Goal: Transaction & Acquisition: Book appointment/travel/reservation

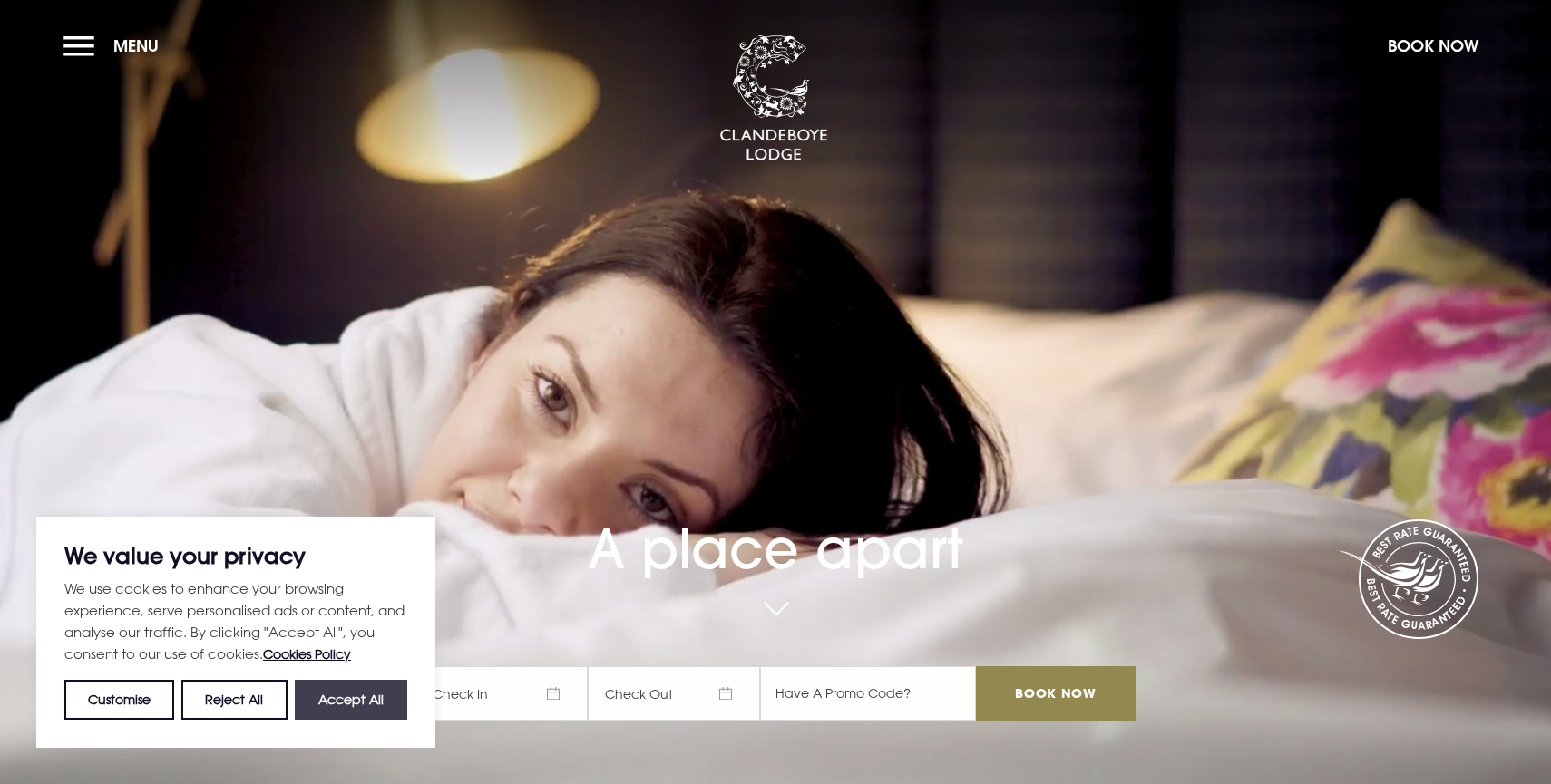
click at [347, 687] on button "Accept All" at bounding box center [351, 700] width 113 height 40
checkbox input "true"
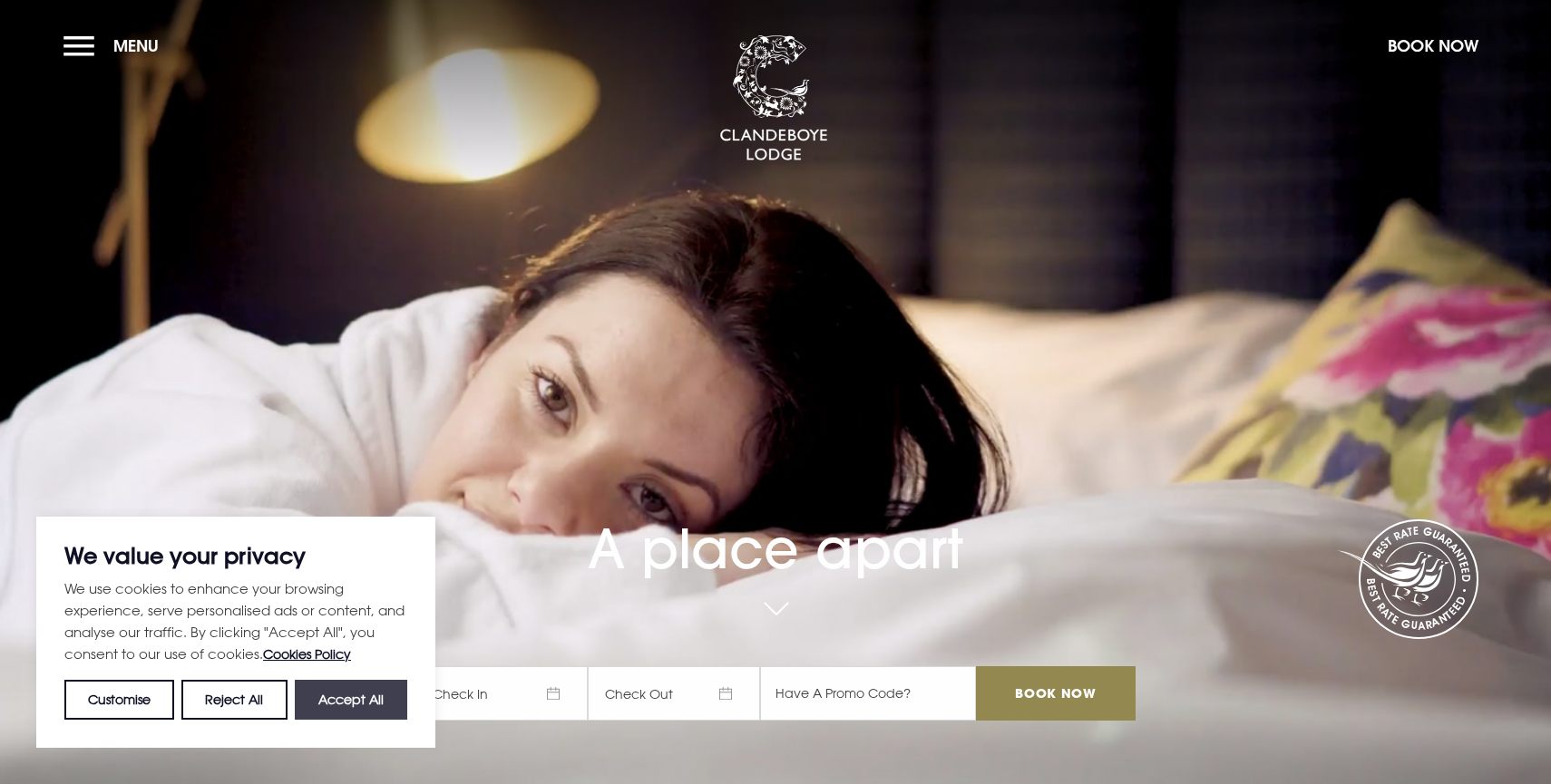
checkbox input "true"
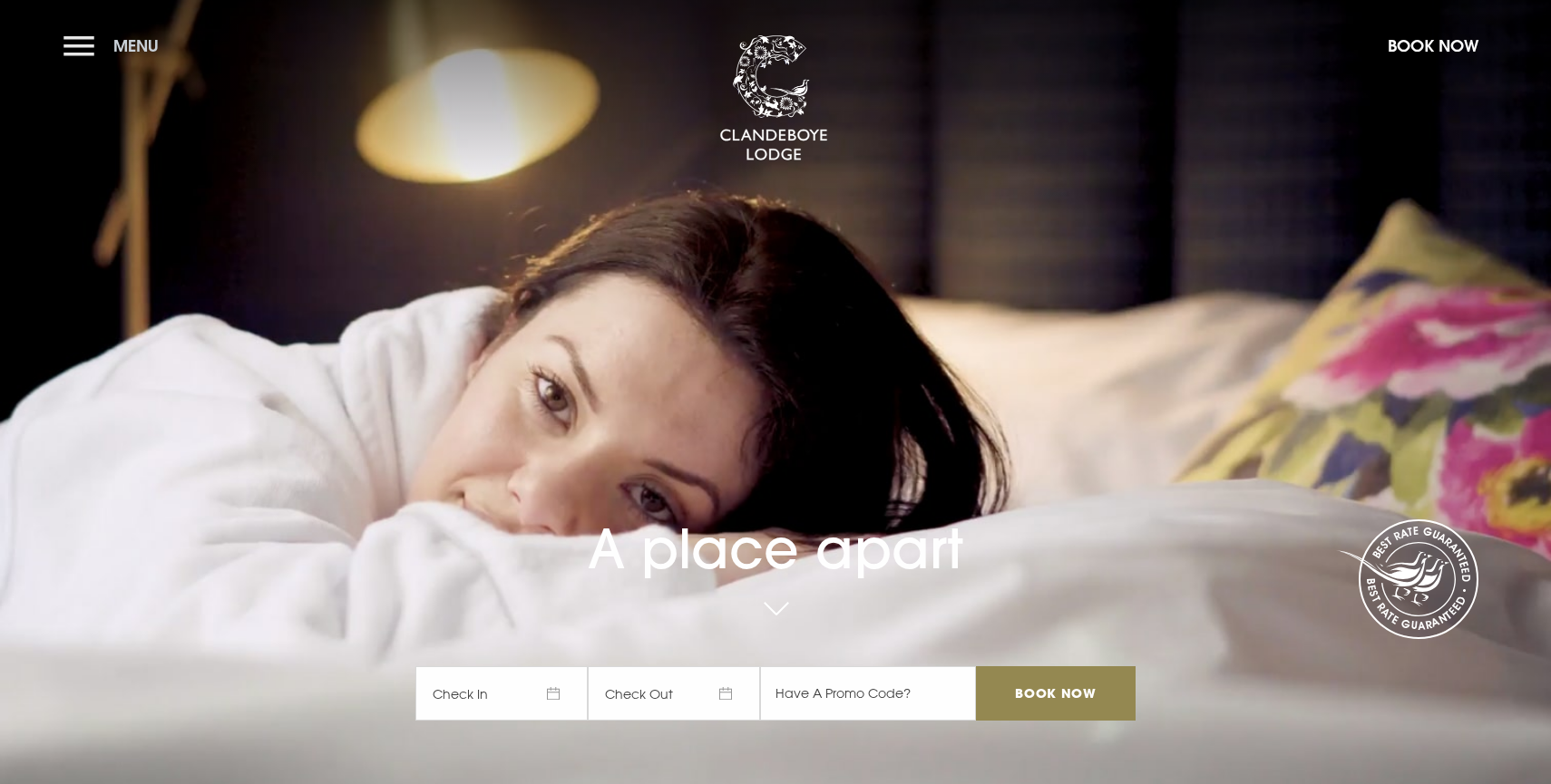
click at [93, 55] on button "Menu" at bounding box center [115, 46] width 104 height 39
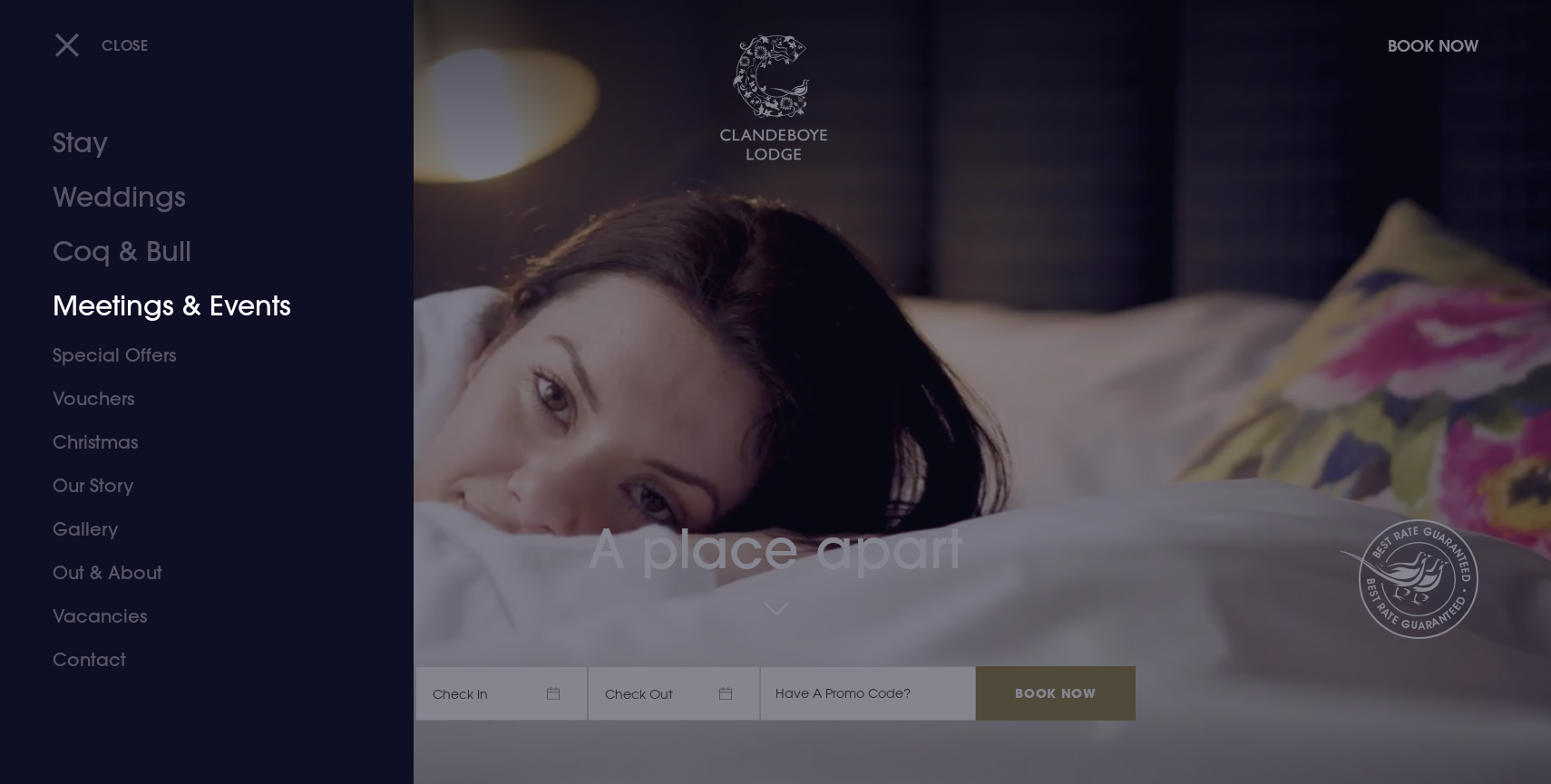
click at [179, 306] on link "Meetings & Events" at bounding box center [196, 306] width 287 height 54
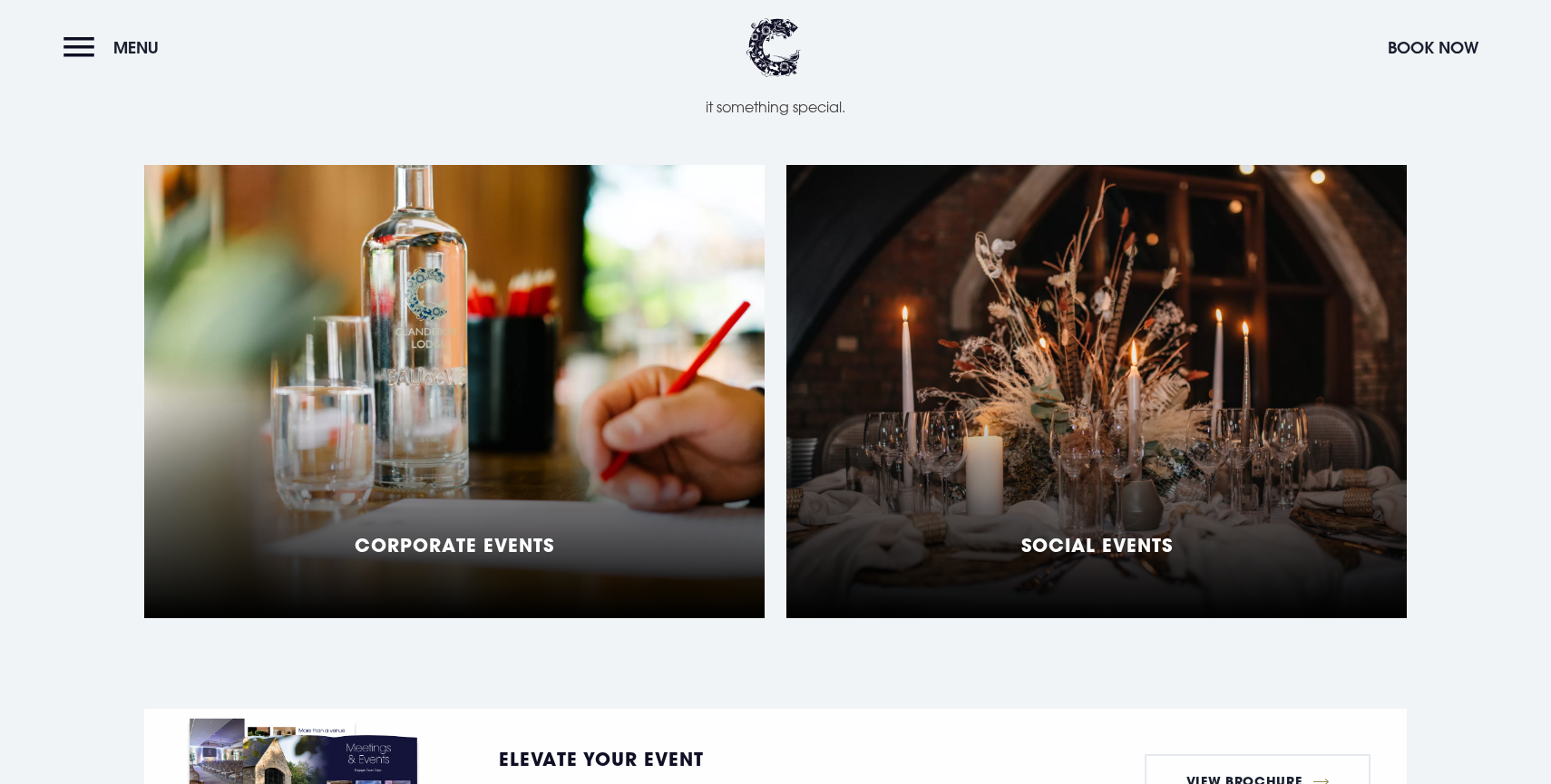
scroll to position [1357, 0]
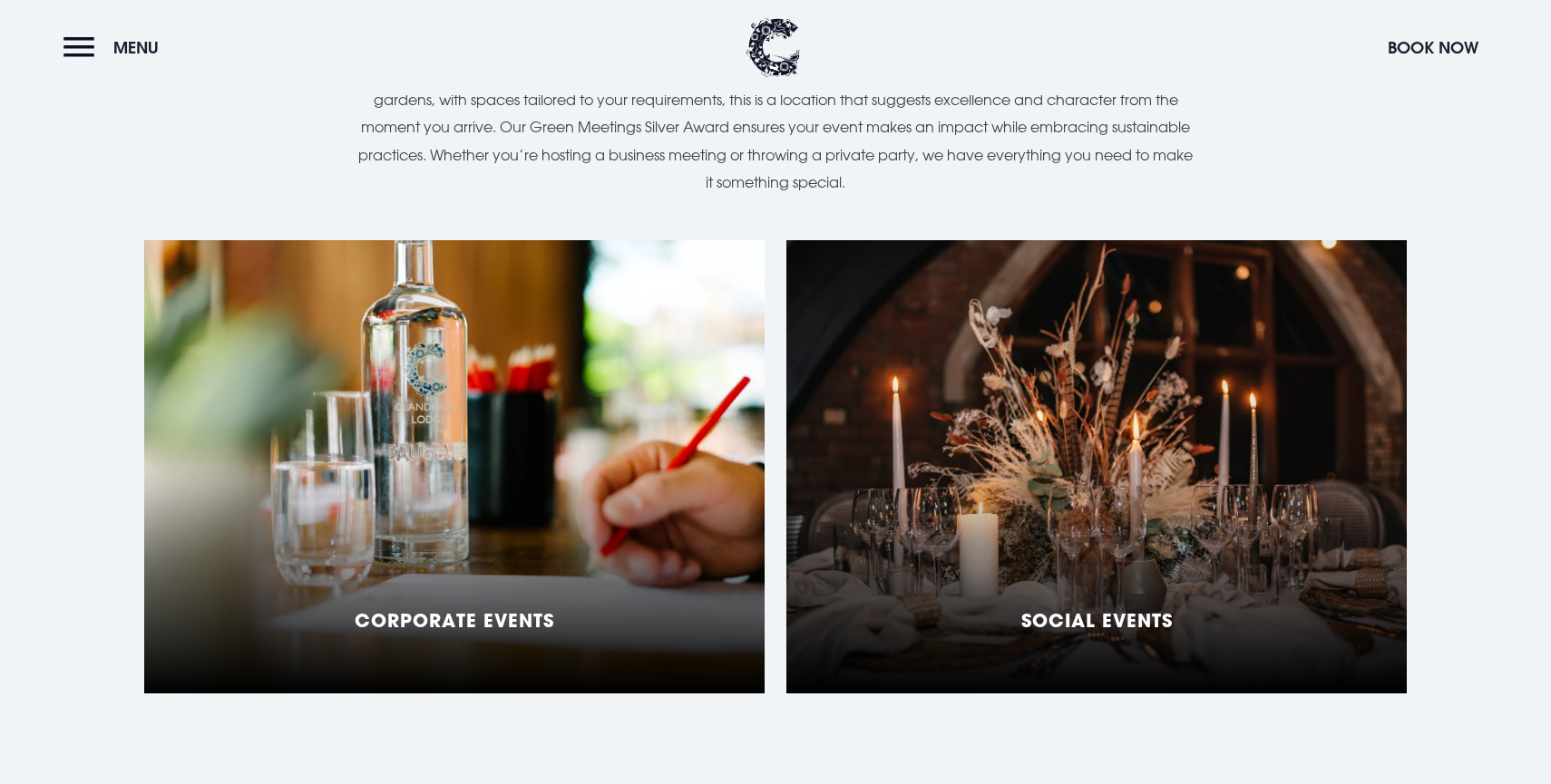
click at [999, 462] on div "Social Events" at bounding box center [1096, 467] width 621 height 454
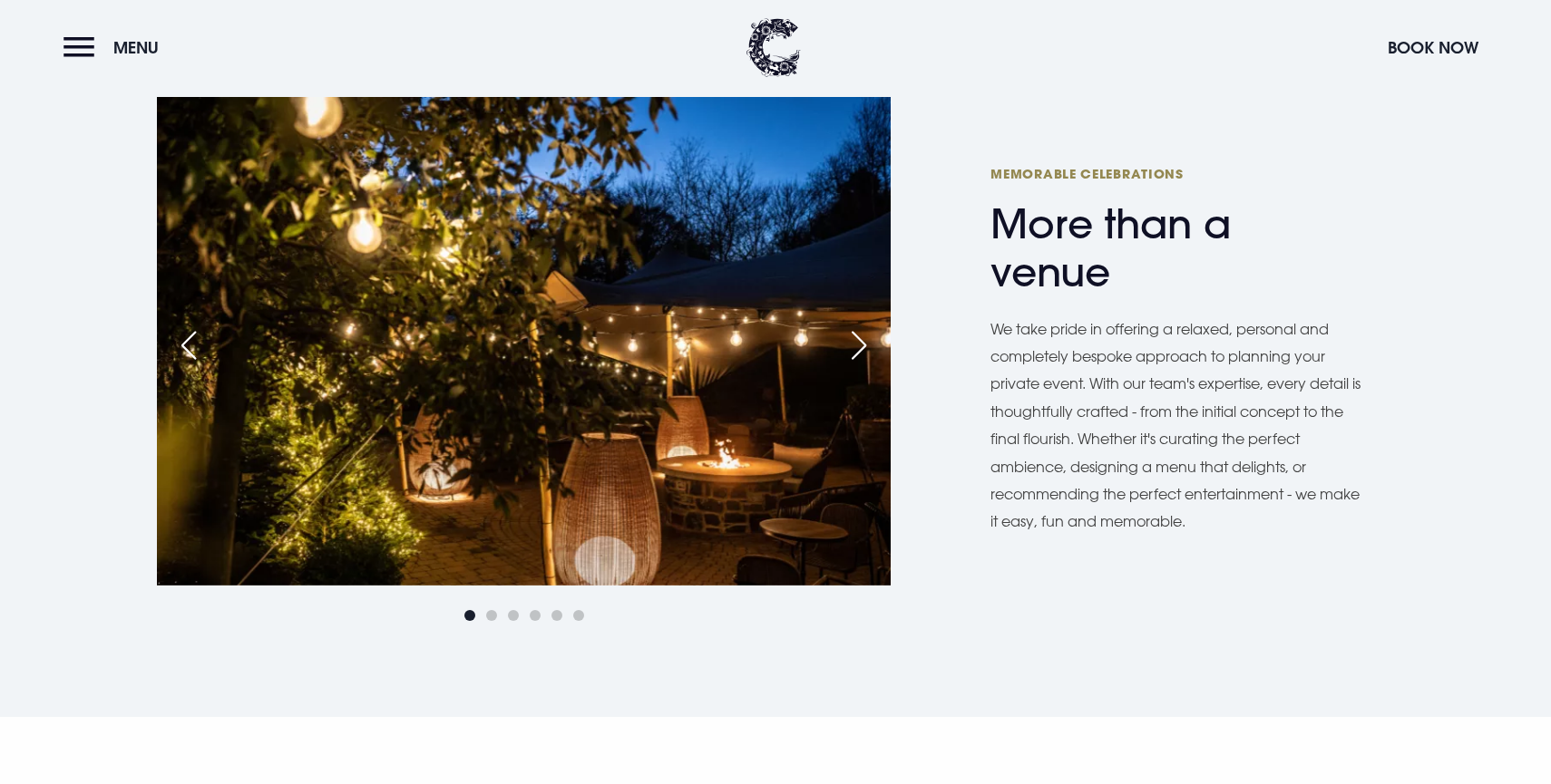
scroll to position [943, 0]
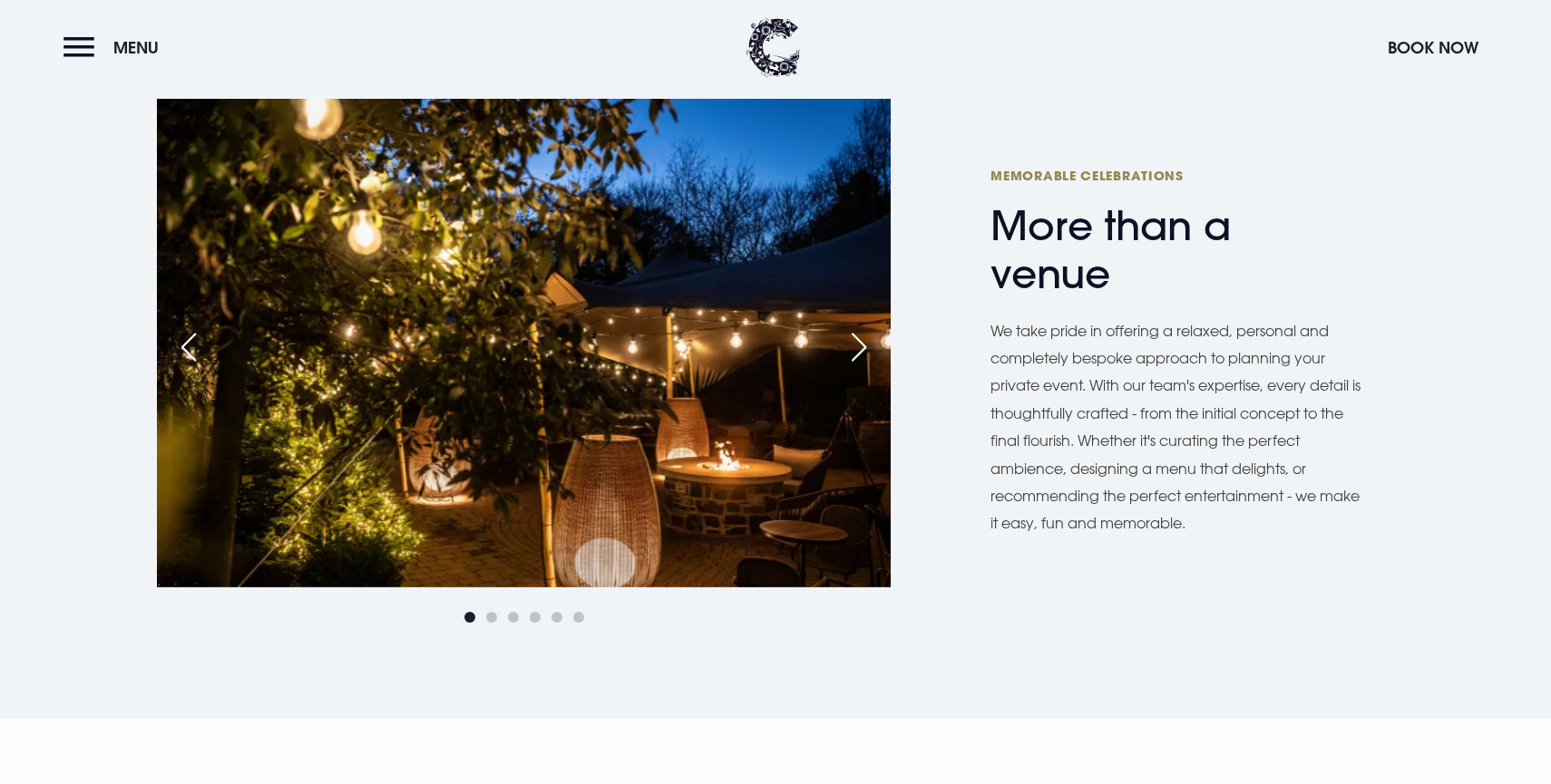
click at [855, 358] on div "Next slide" at bounding box center [859, 348] width 45 height 40
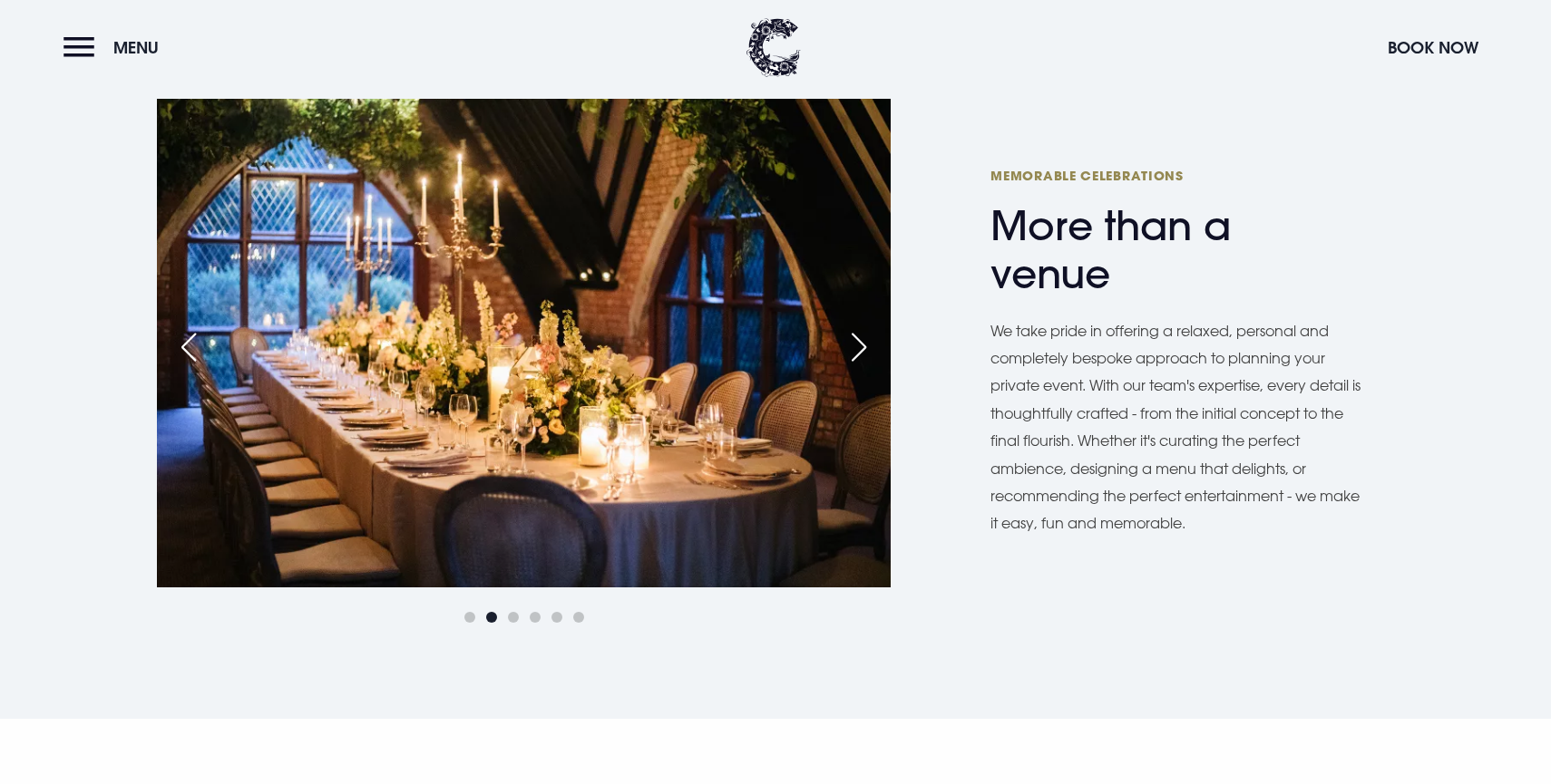
click at [863, 351] on div "Next slide" at bounding box center [859, 348] width 45 height 40
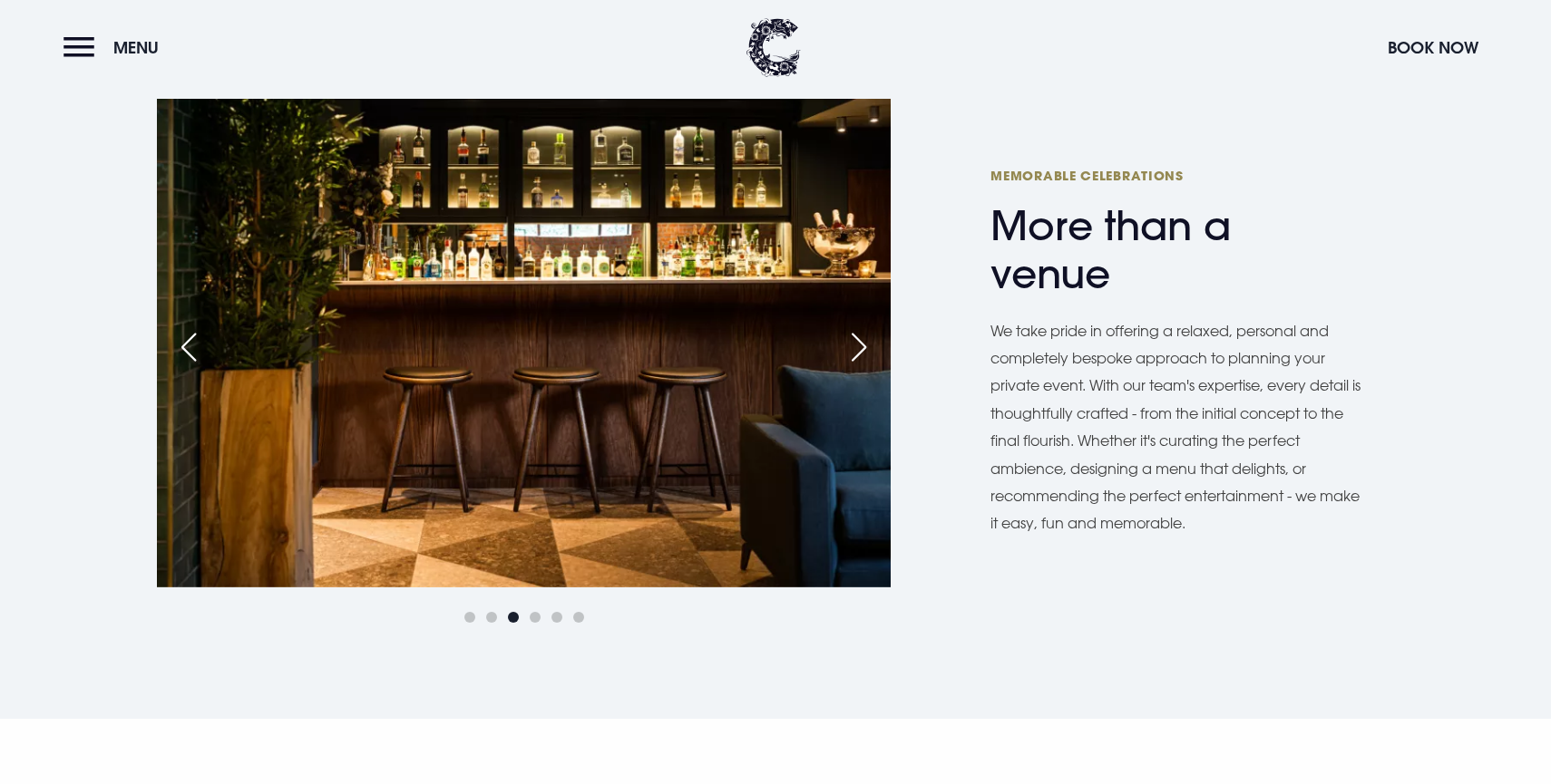
click at [863, 351] on div "Next slide" at bounding box center [859, 348] width 45 height 40
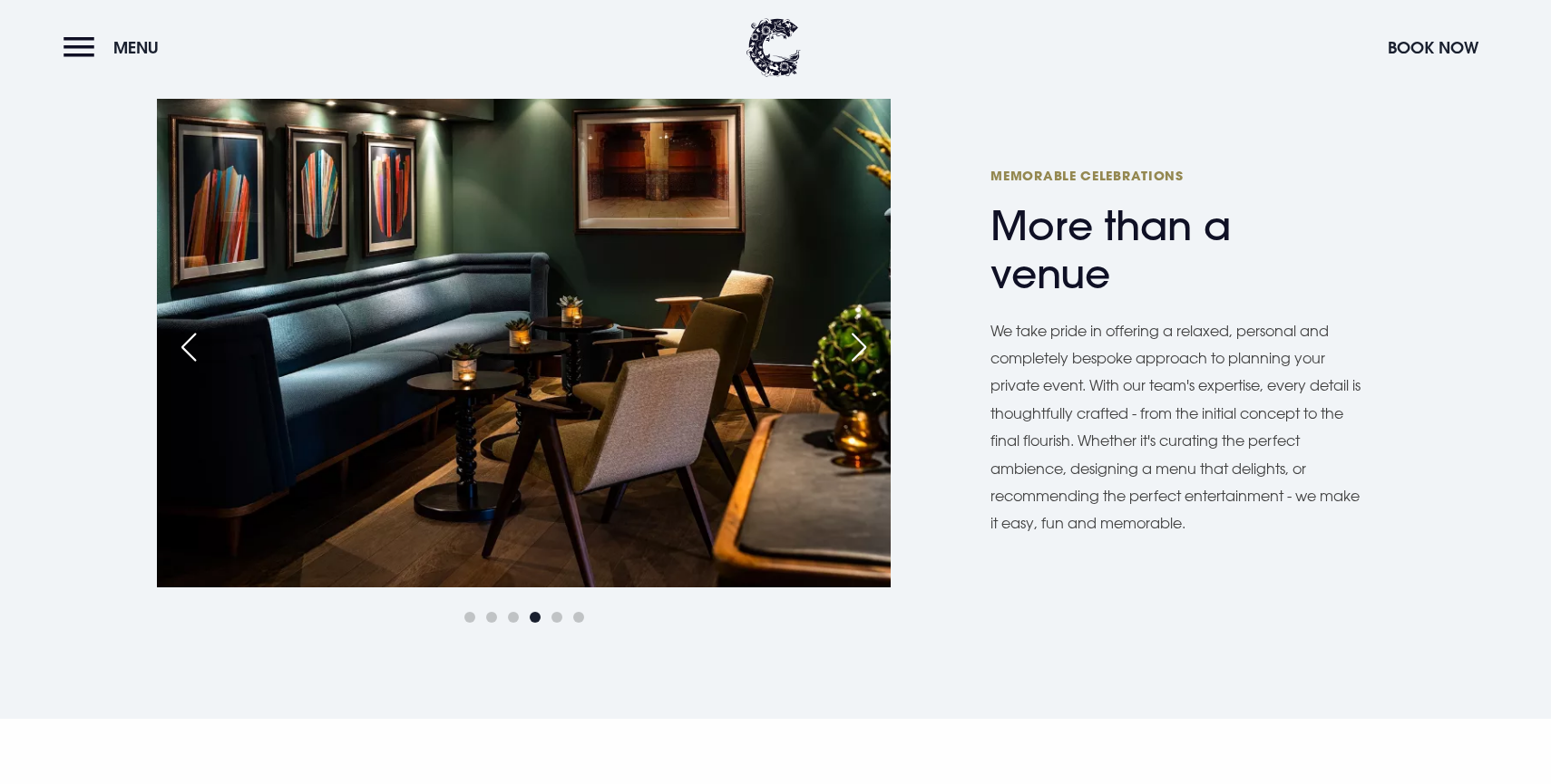
click at [863, 351] on div "Next slide" at bounding box center [859, 348] width 45 height 40
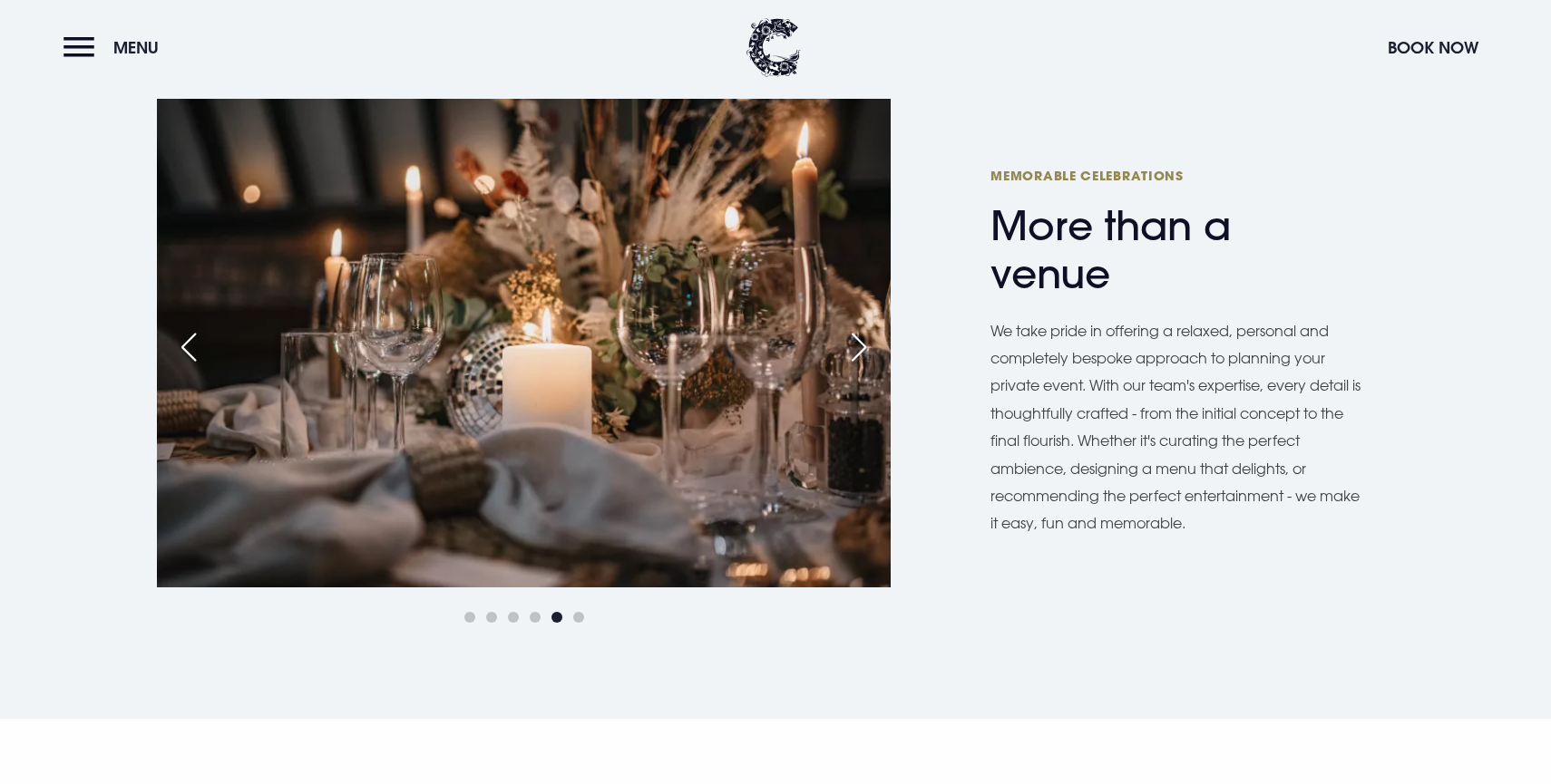
click at [863, 351] on div "Next slide" at bounding box center [859, 348] width 45 height 40
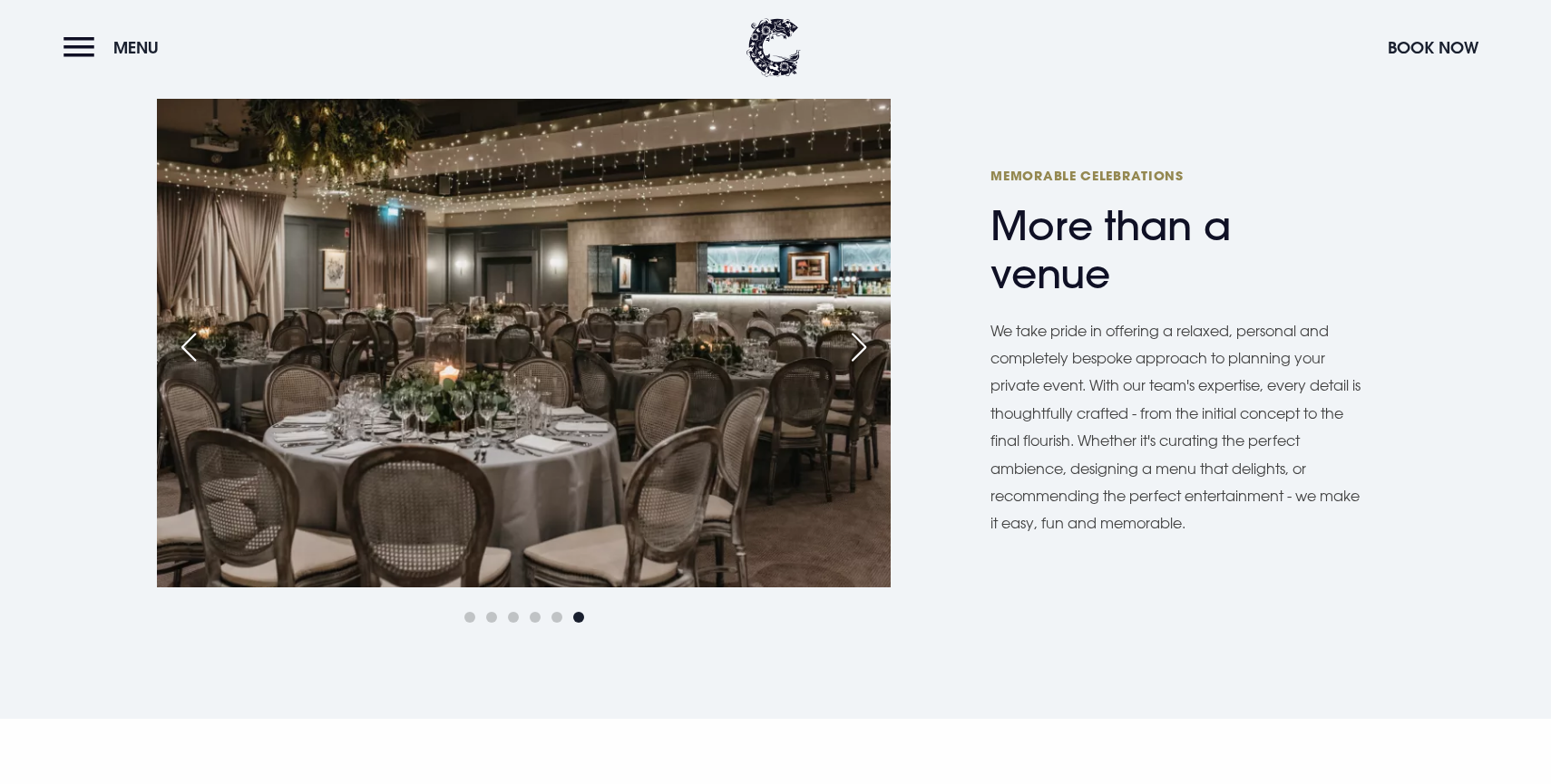
click at [863, 351] on div "Next slide" at bounding box center [859, 348] width 45 height 40
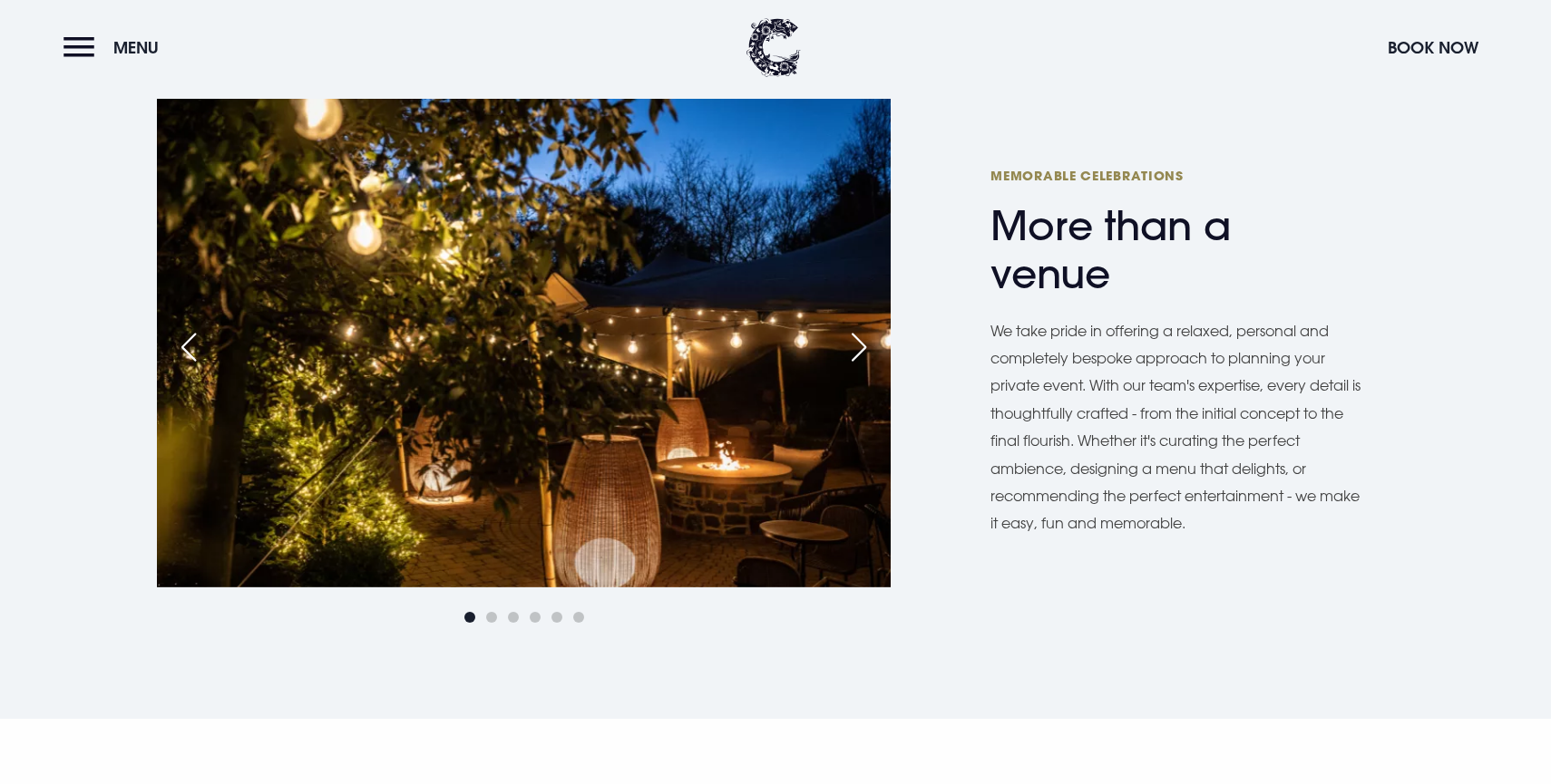
click at [863, 351] on div "Next slide" at bounding box center [859, 348] width 45 height 40
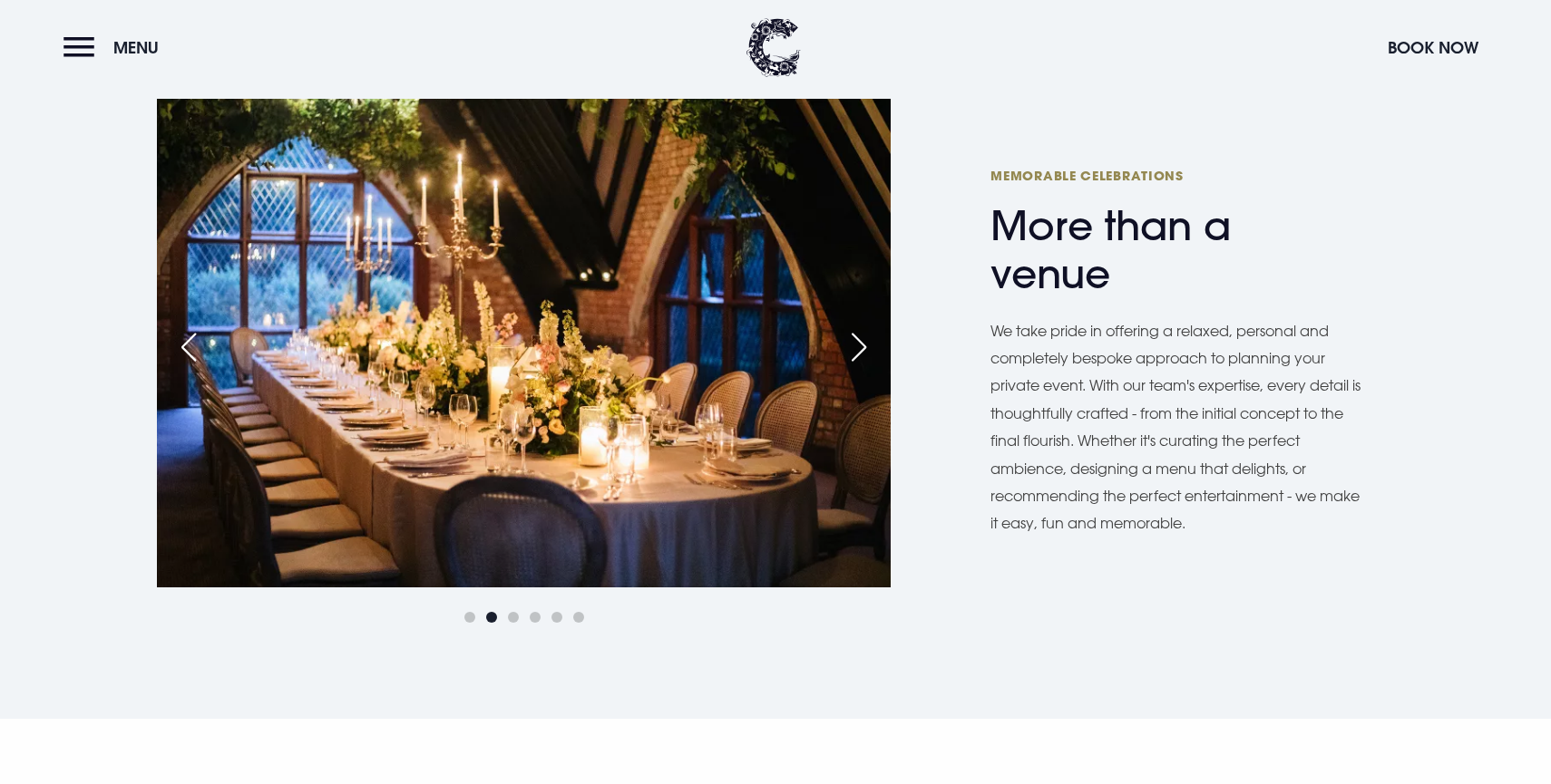
click at [863, 351] on div "Next slide" at bounding box center [859, 348] width 45 height 40
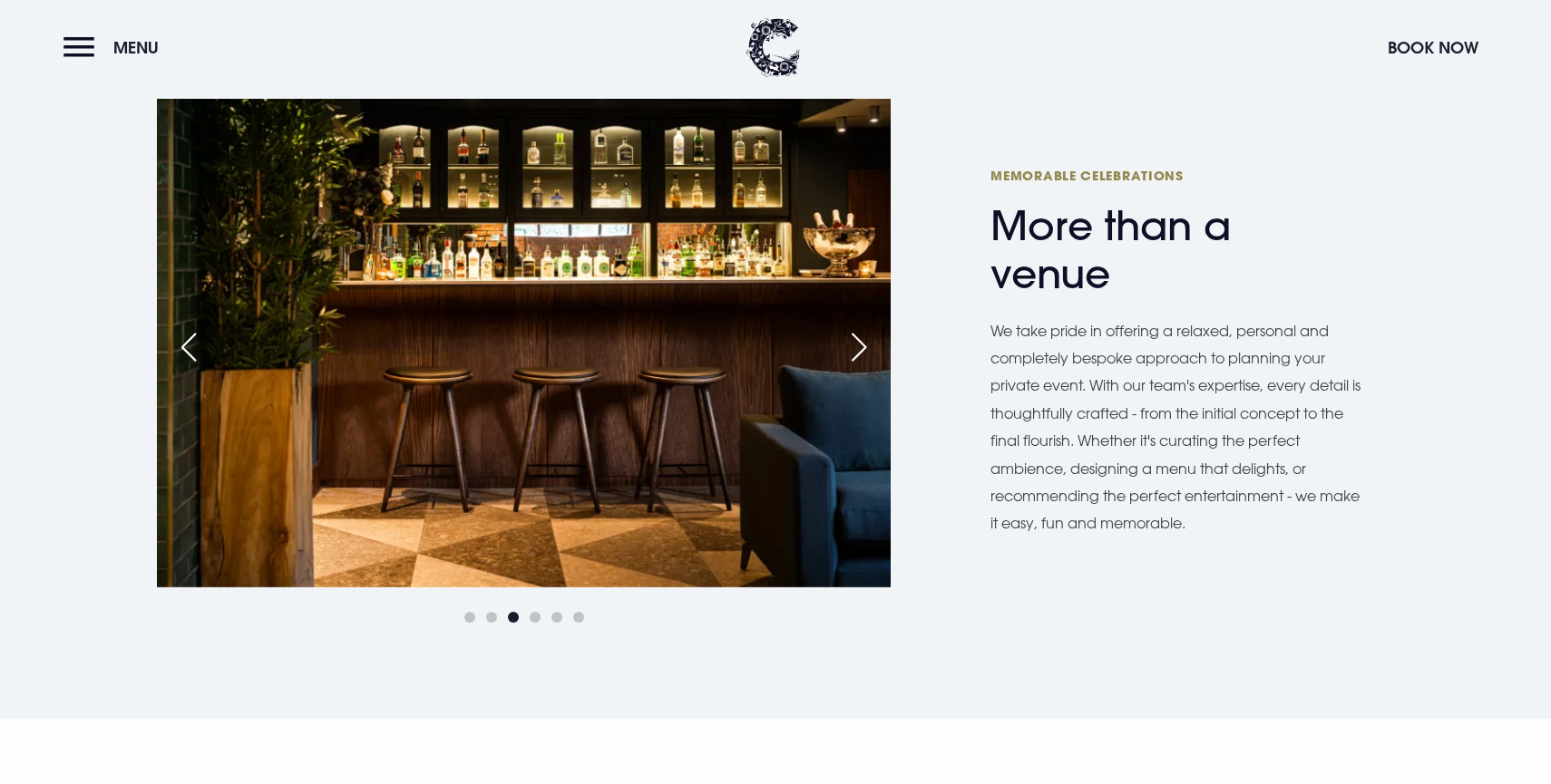
click at [863, 351] on div "Next slide" at bounding box center [859, 348] width 45 height 40
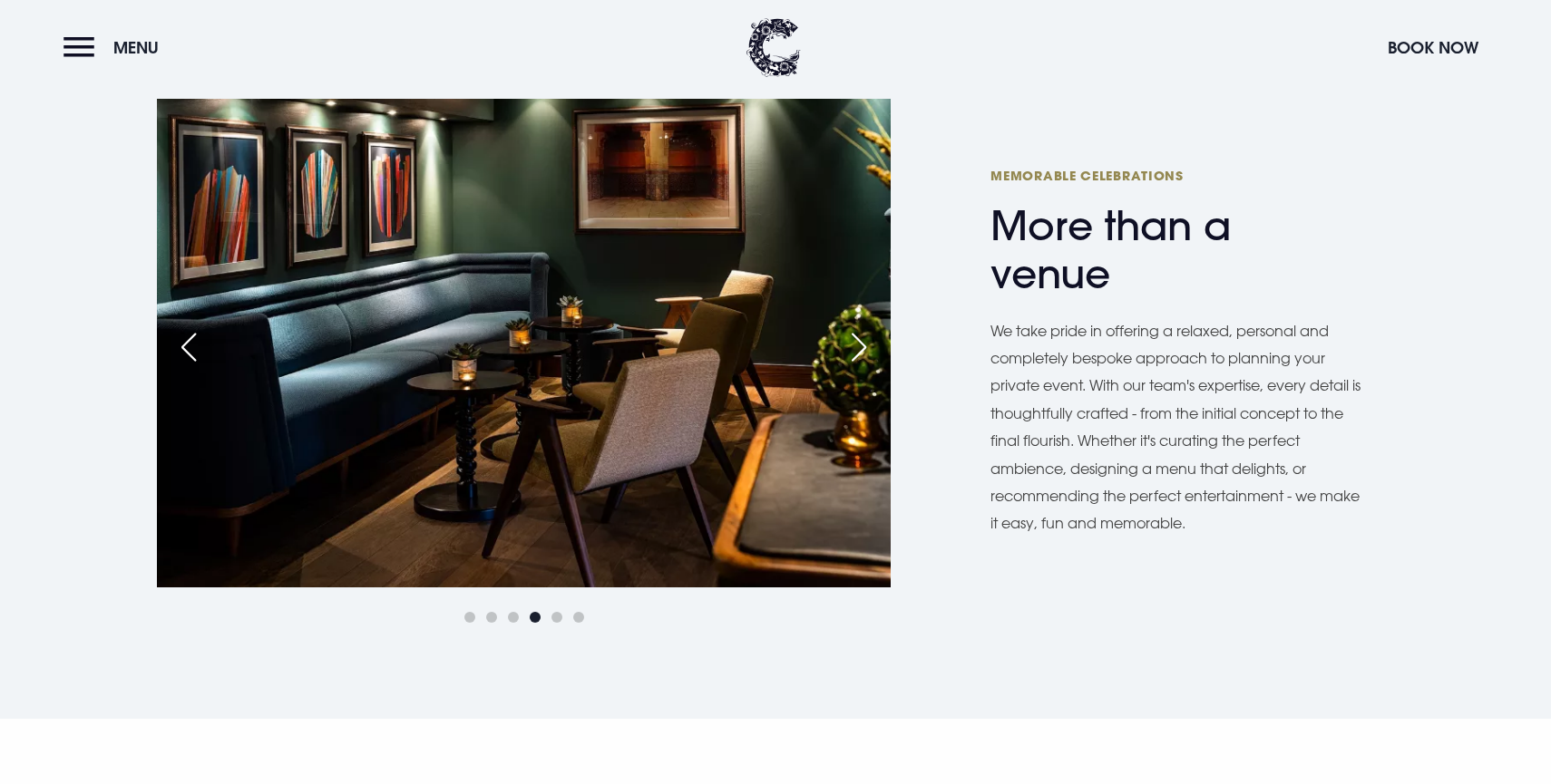
click at [863, 351] on div "Next slide" at bounding box center [859, 348] width 45 height 40
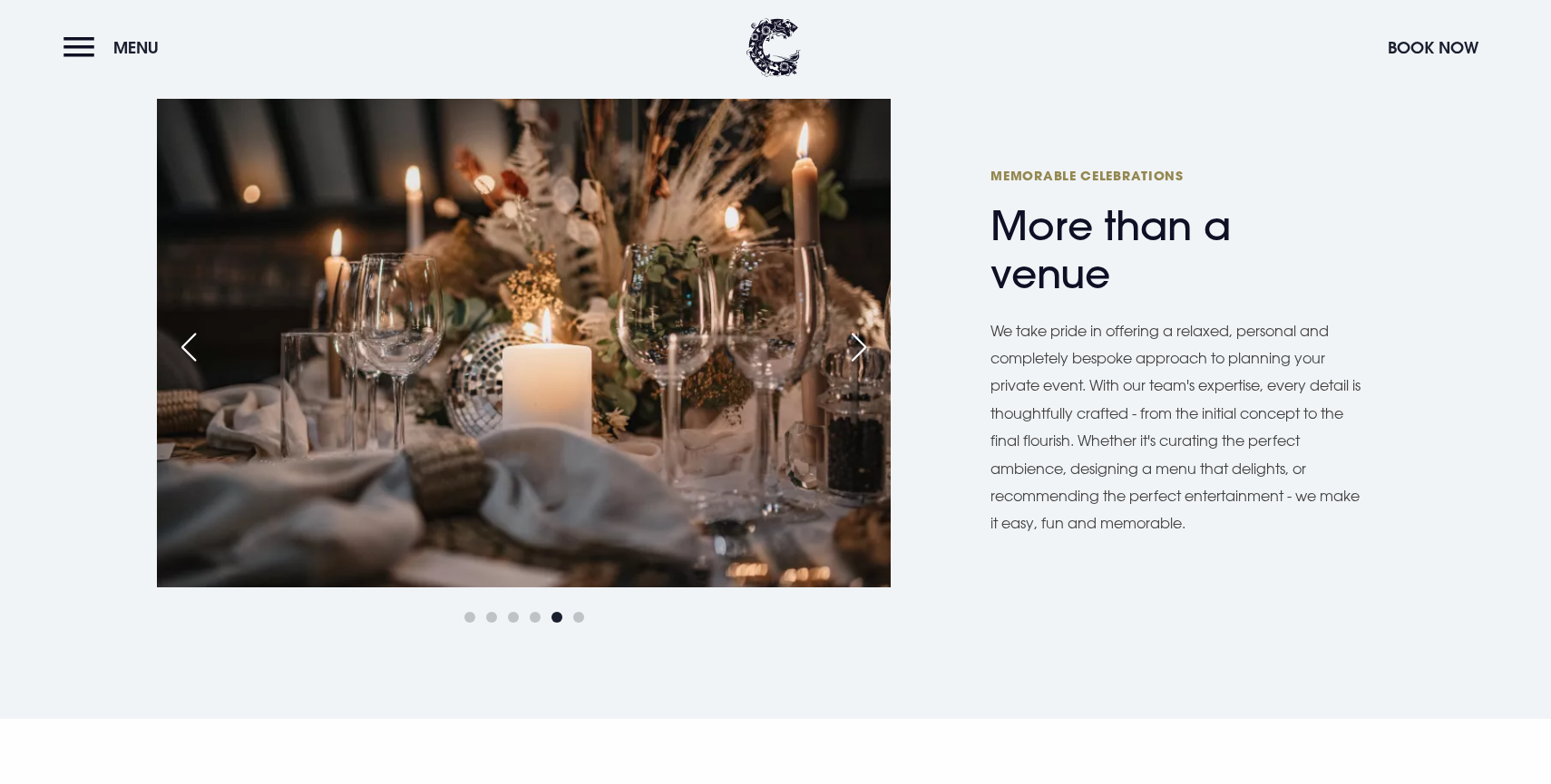
click at [863, 351] on div "Next slide" at bounding box center [859, 348] width 45 height 40
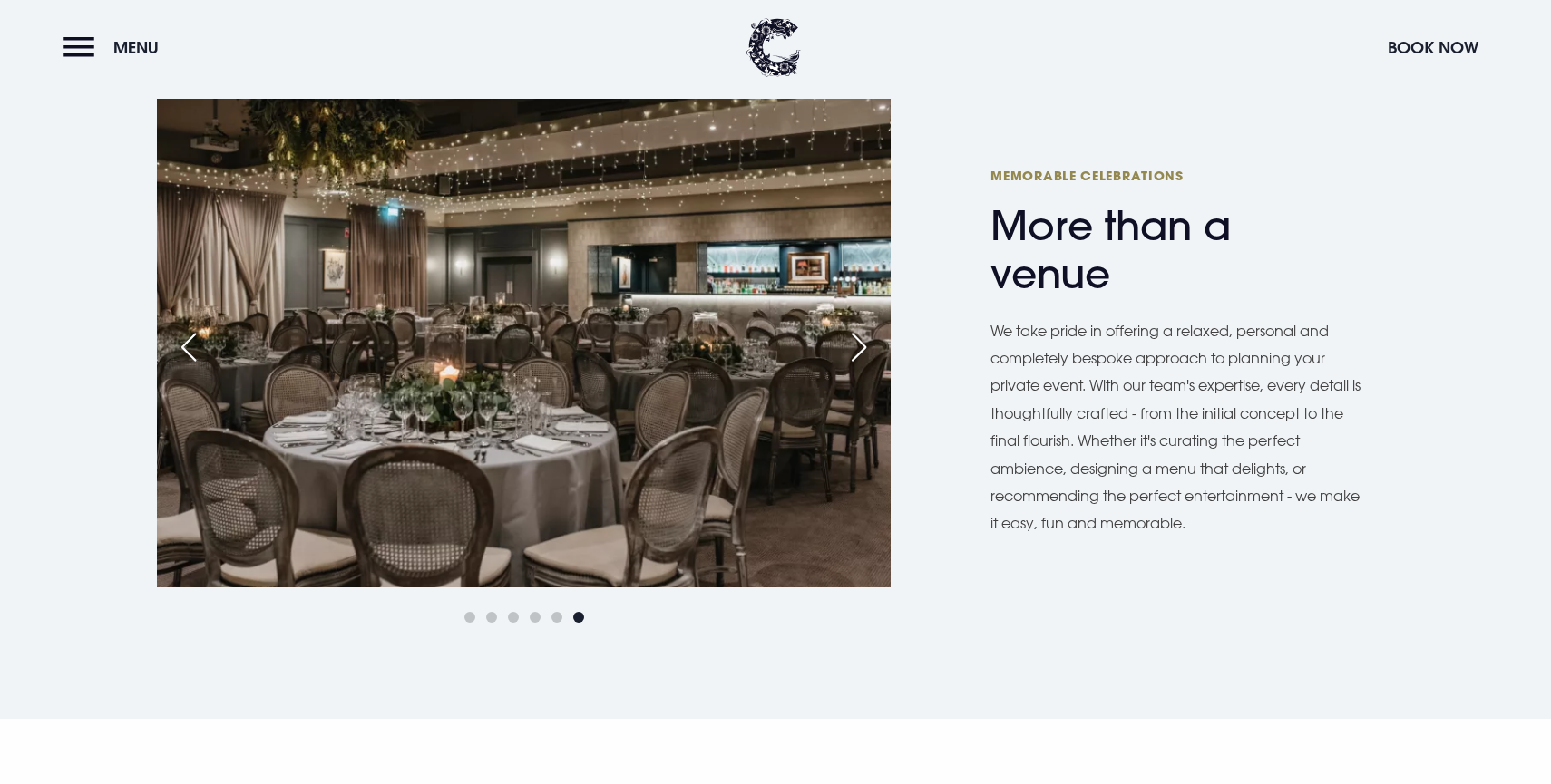
click at [863, 351] on div "Next slide" at bounding box center [859, 348] width 45 height 40
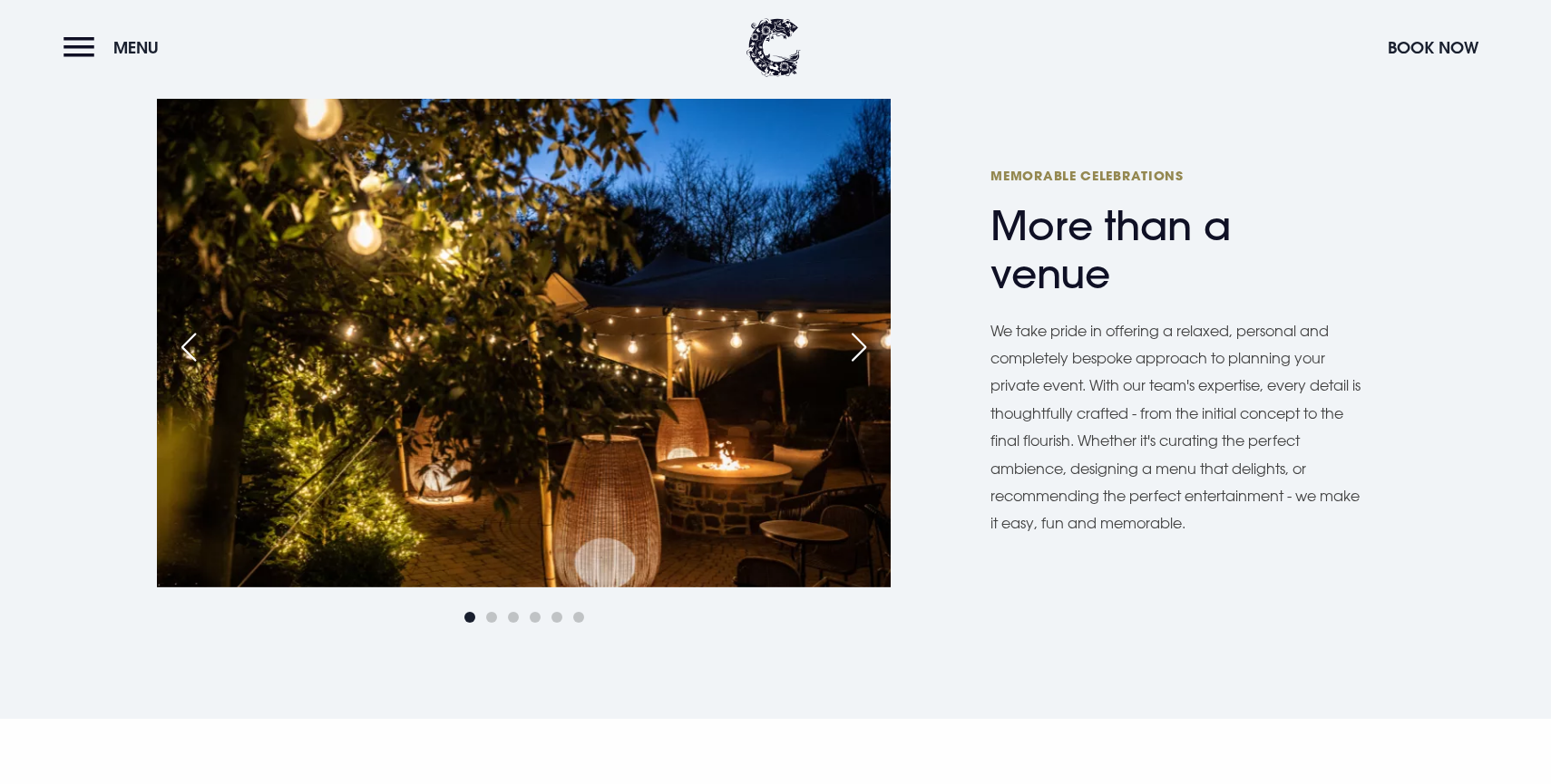
click at [863, 351] on div "Next slide" at bounding box center [859, 348] width 45 height 40
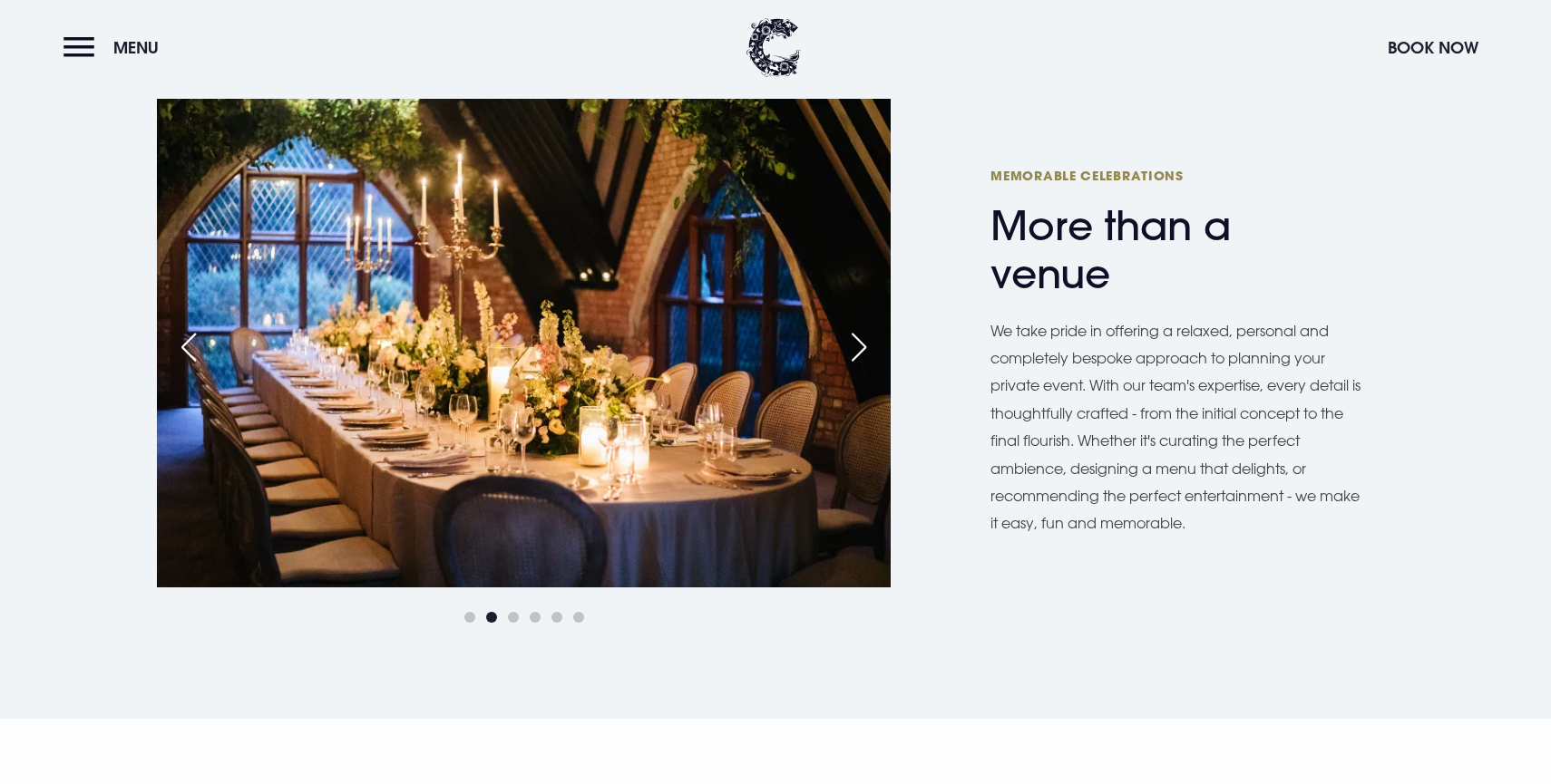
click at [863, 351] on div "Next slide" at bounding box center [859, 348] width 45 height 40
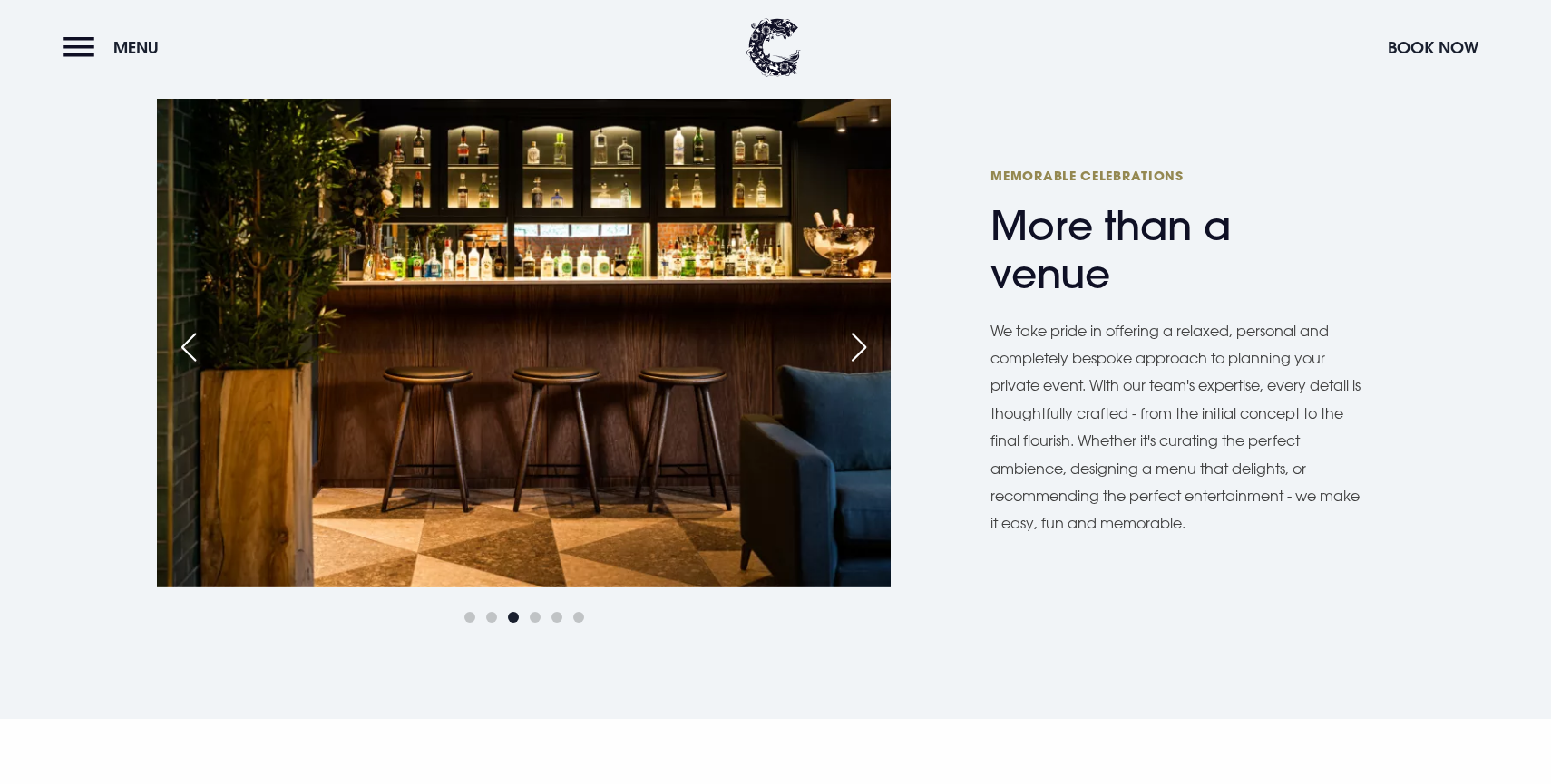
click at [863, 351] on div "Next slide" at bounding box center [859, 348] width 45 height 40
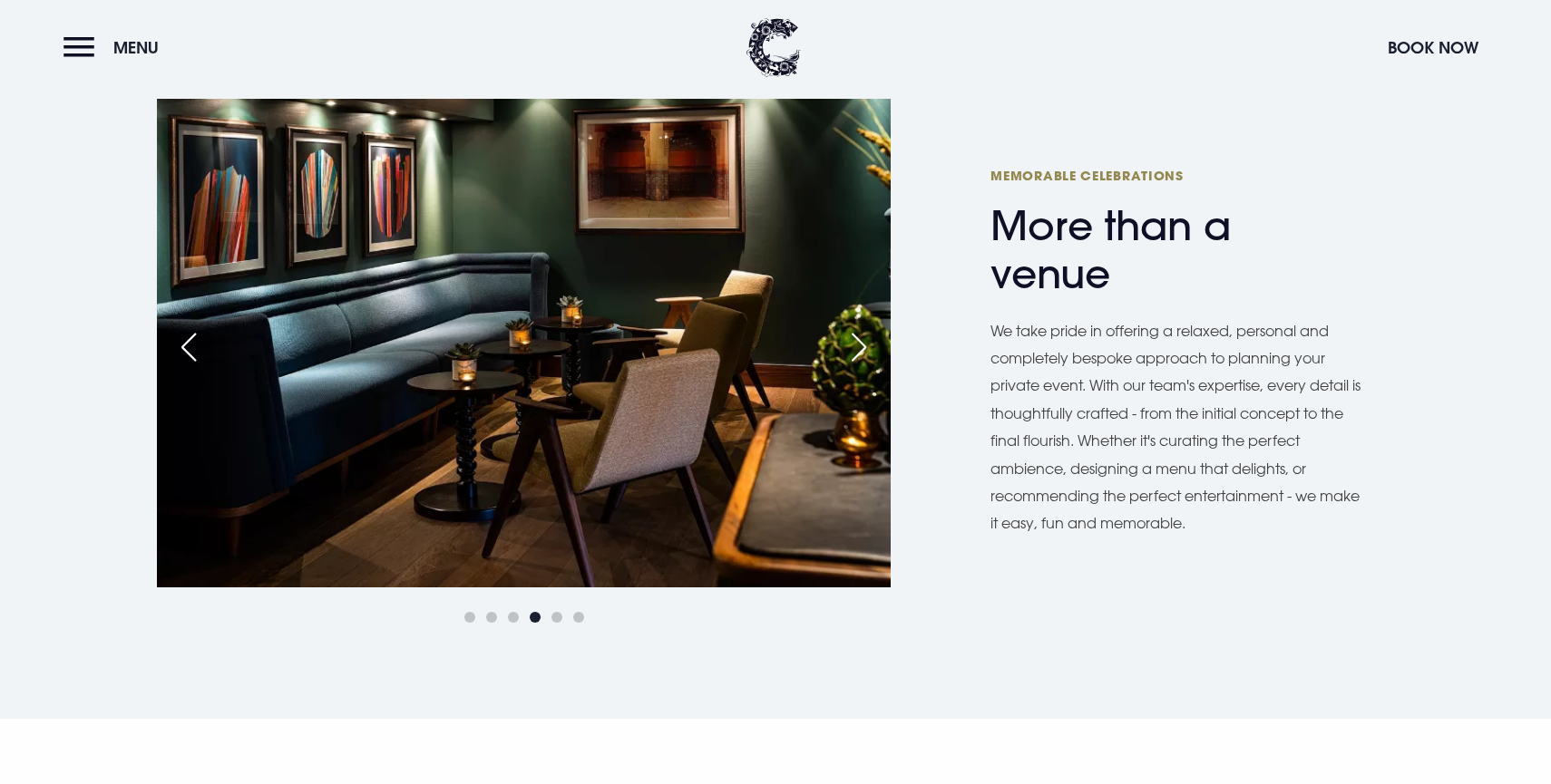
click at [863, 351] on div "Next slide" at bounding box center [859, 348] width 45 height 40
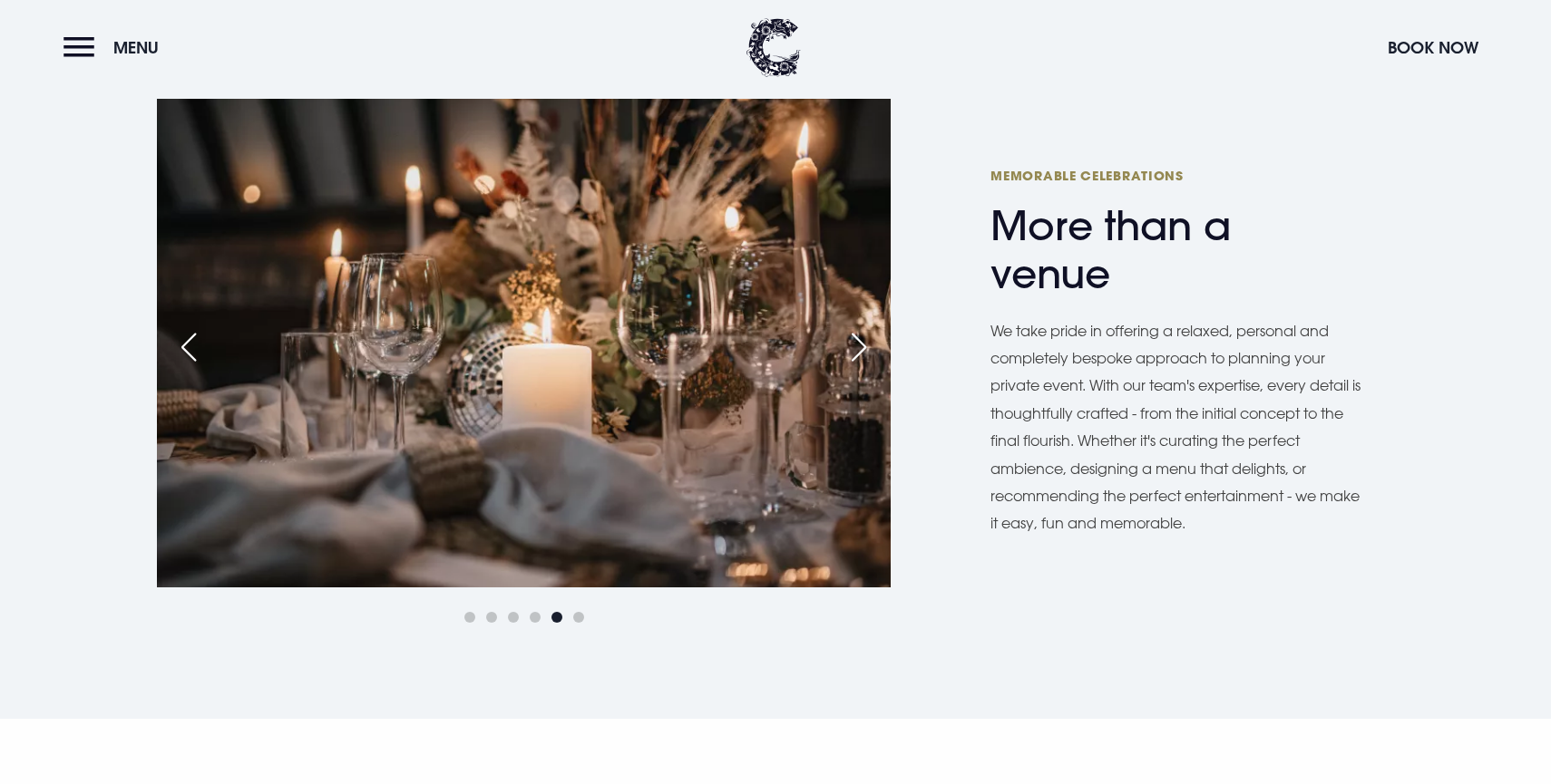
click at [863, 351] on div "Next slide" at bounding box center [859, 348] width 45 height 40
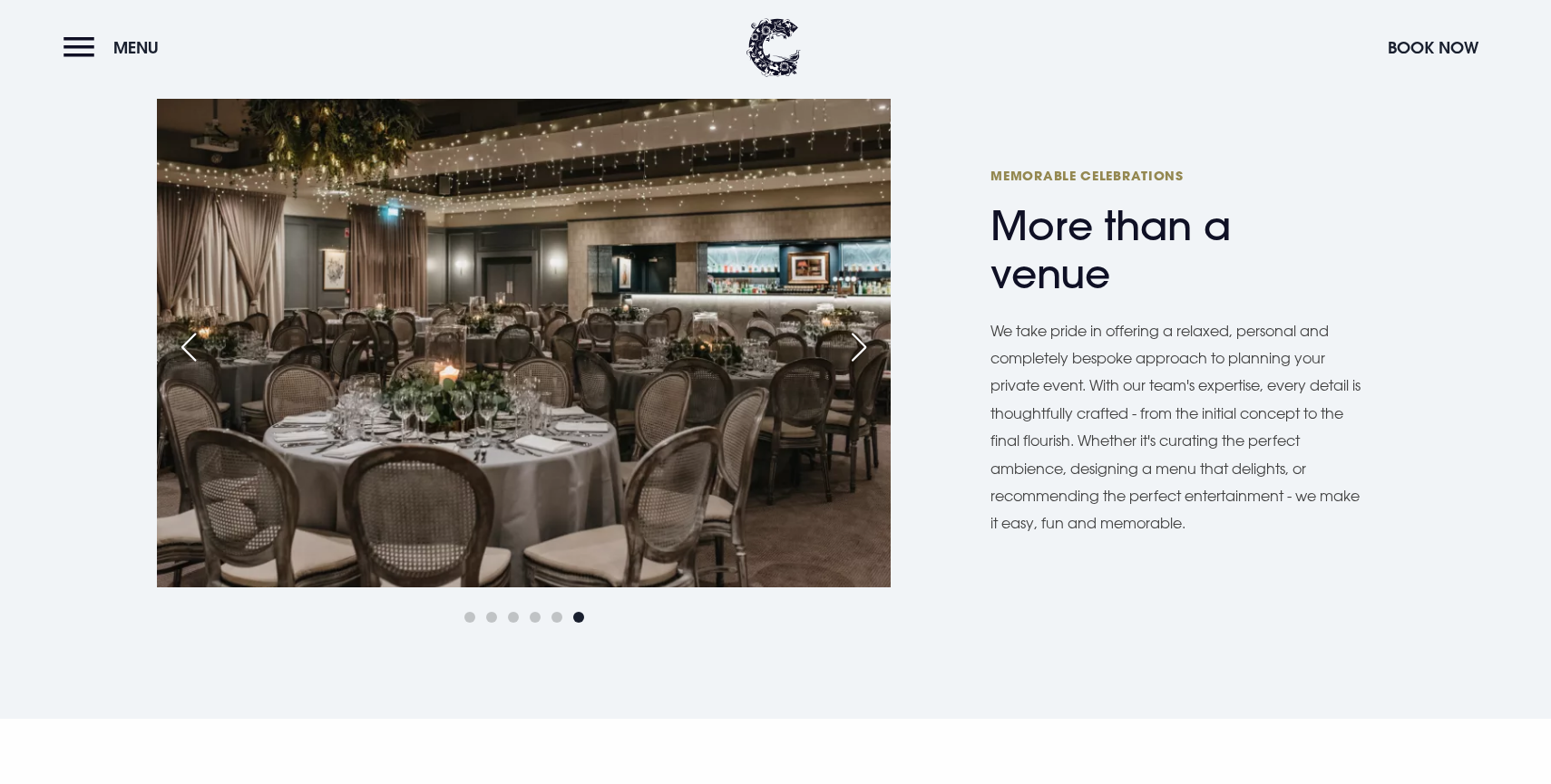
click at [863, 351] on div "Next slide" at bounding box center [859, 348] width 45 height 40
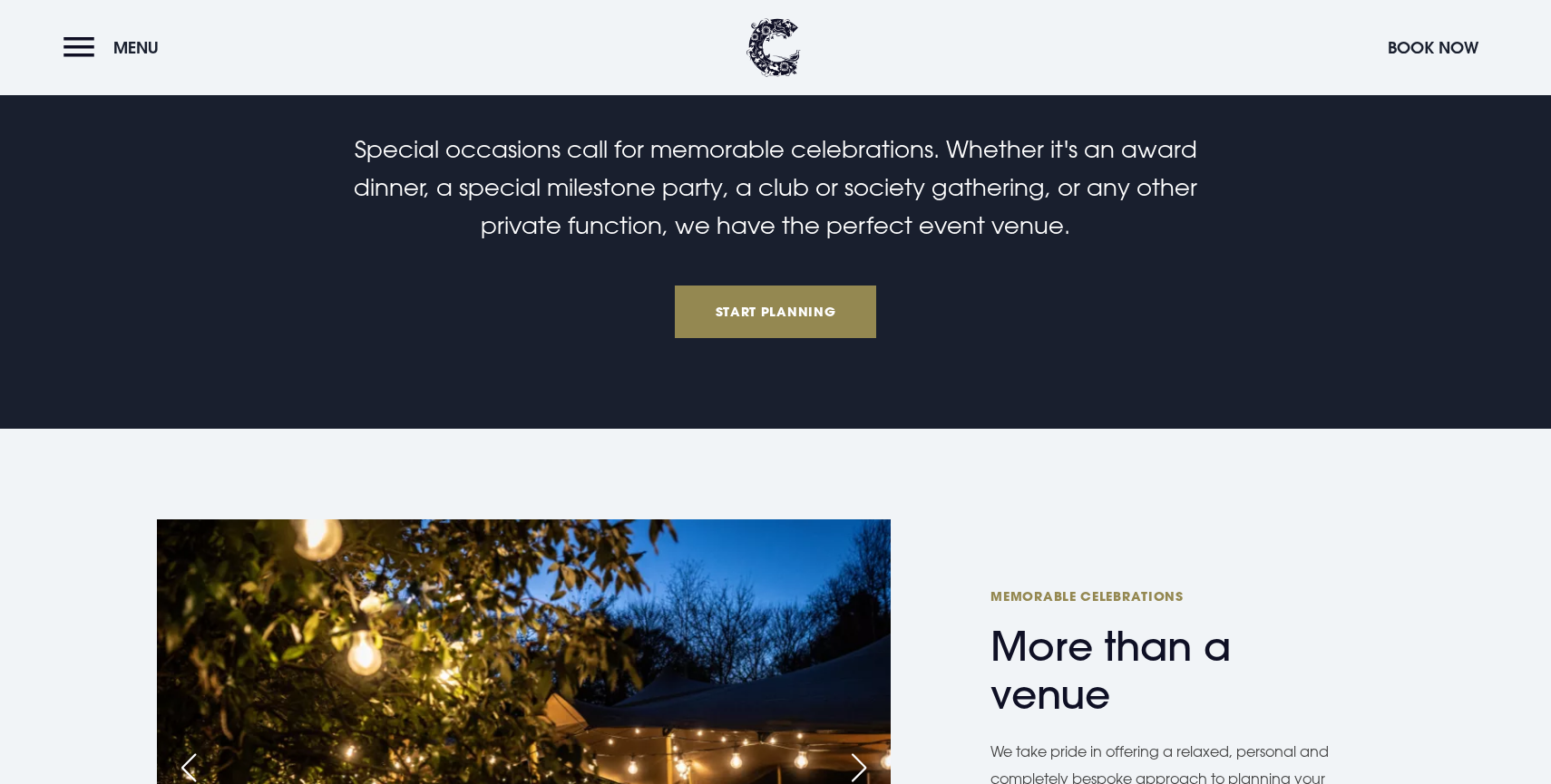
scroll to position [437, 0]
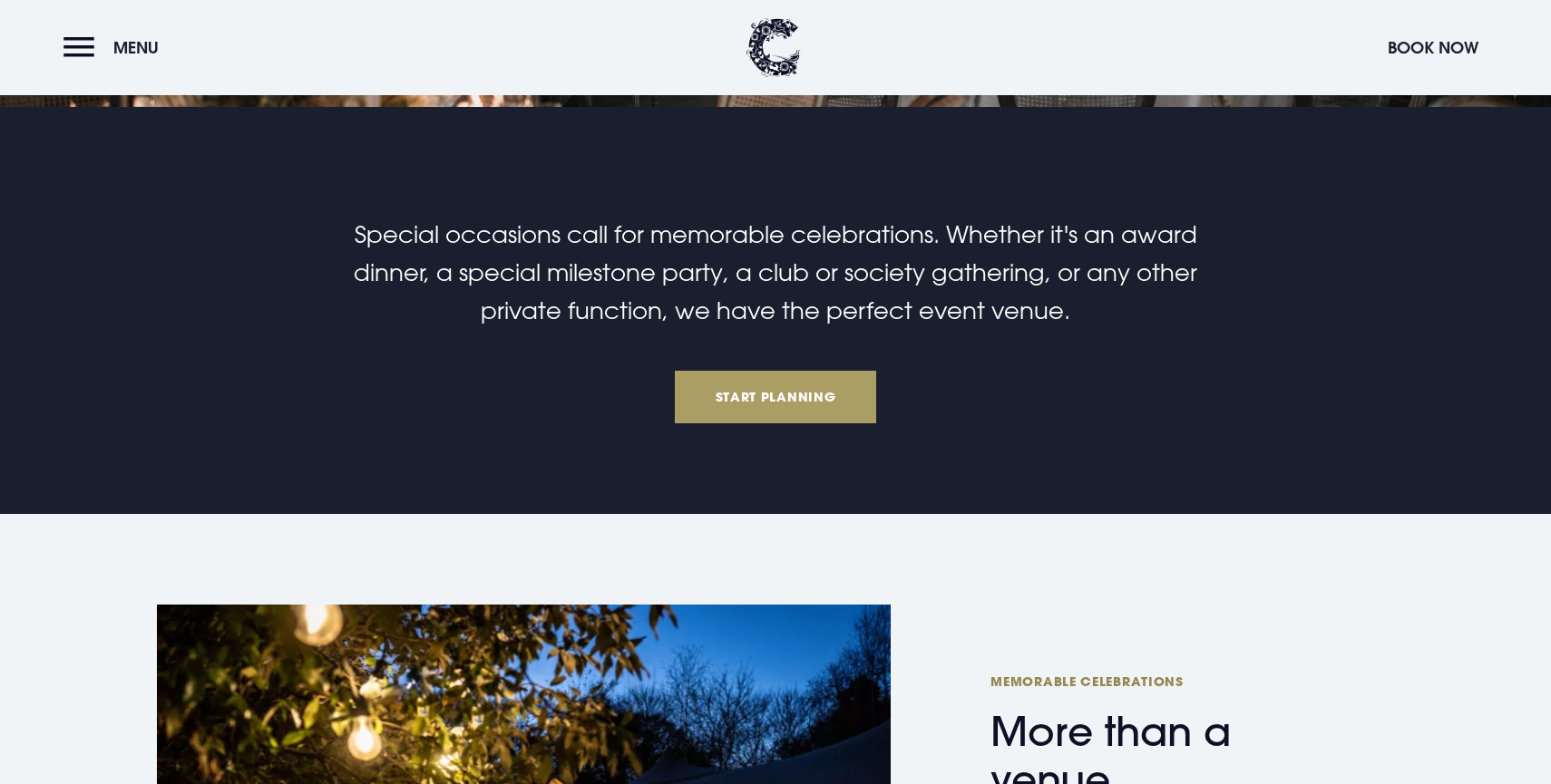
click at [784, 397] on link "Start Planning" at bounding box center [776, 396] width 202 height 53
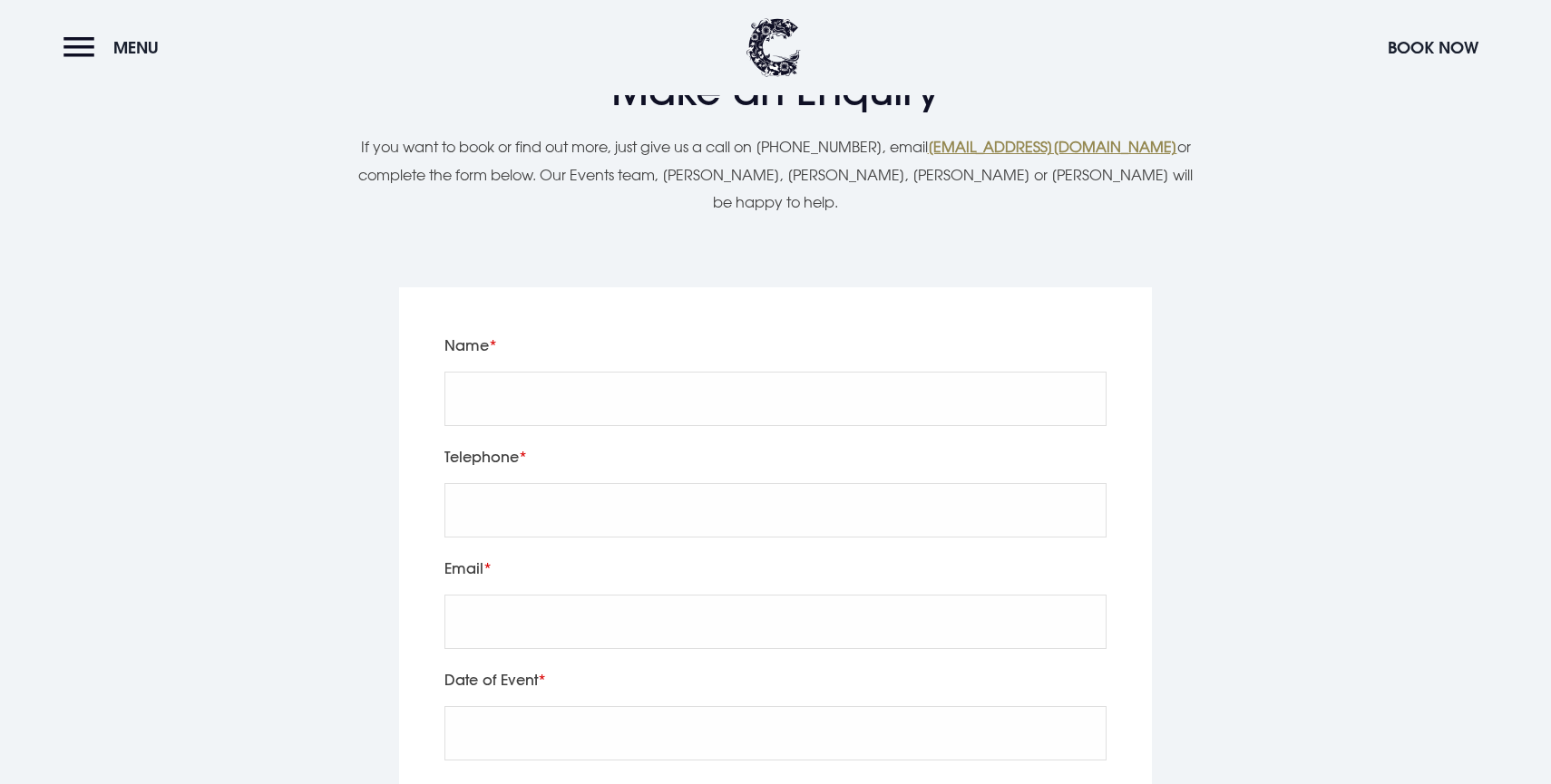
scroll to position [6023, 0]
click at [675, 369] on input "Name" at bounding box center [775, 395] width 662 height 54
click at [77, 63] on button "Menu" at bounding box center [115, 47] width 104 height 39
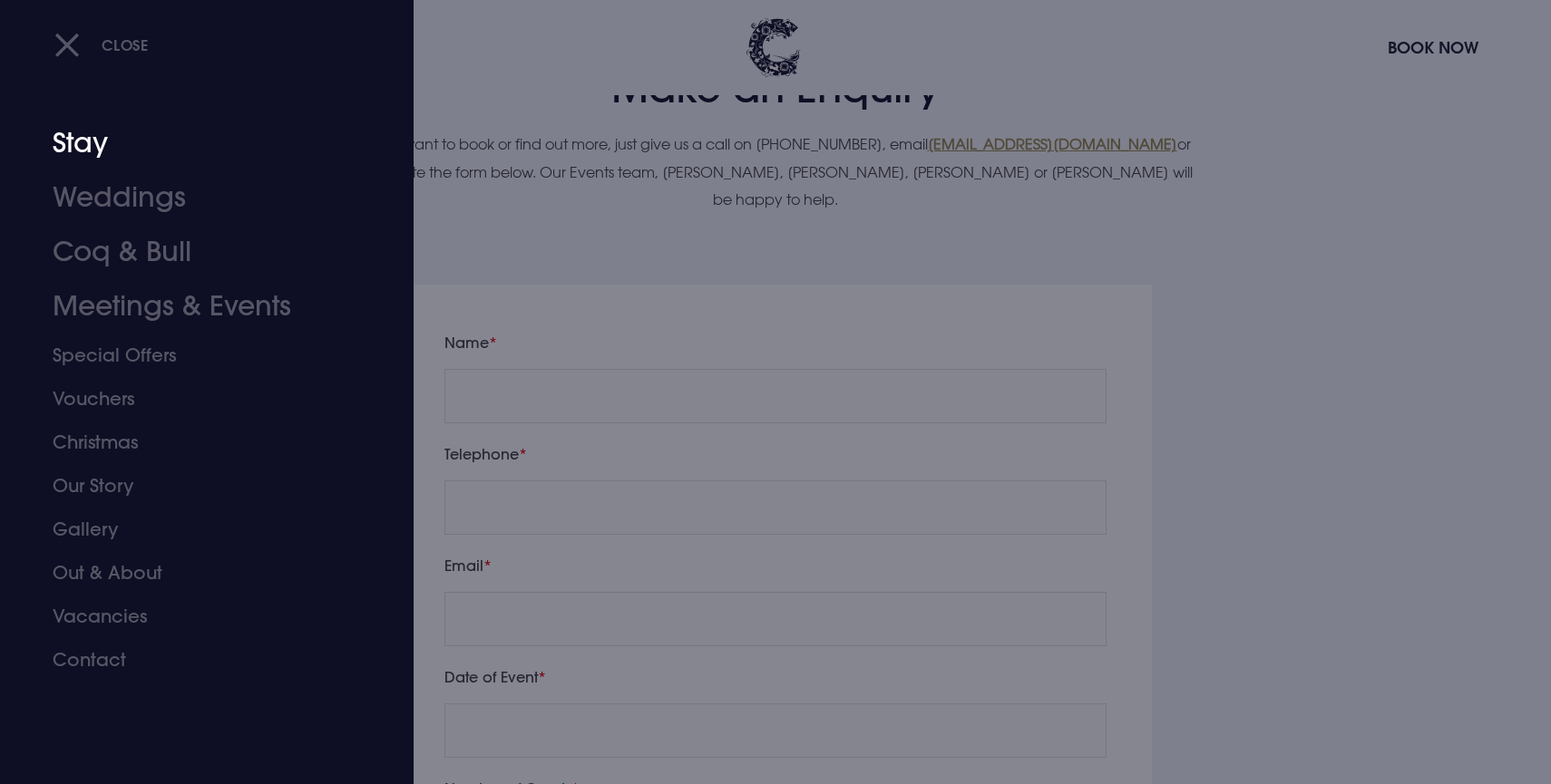
click at [80, 138] on link "Stay" at bounding box center [196, 143] width 287 height 54
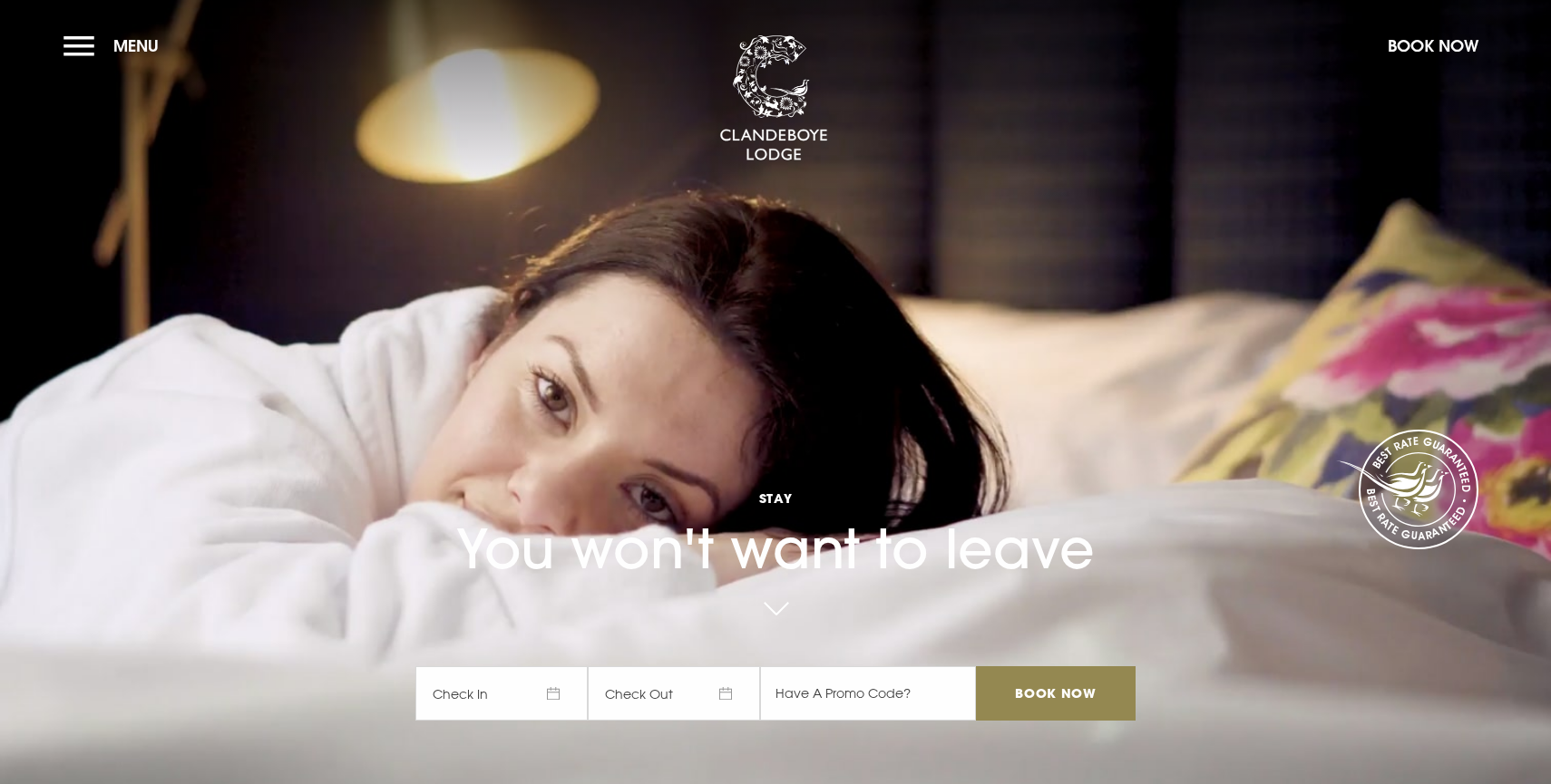
click at [541, 703] on span "Check In" at bounding box center [501, 693] width 172 height 54
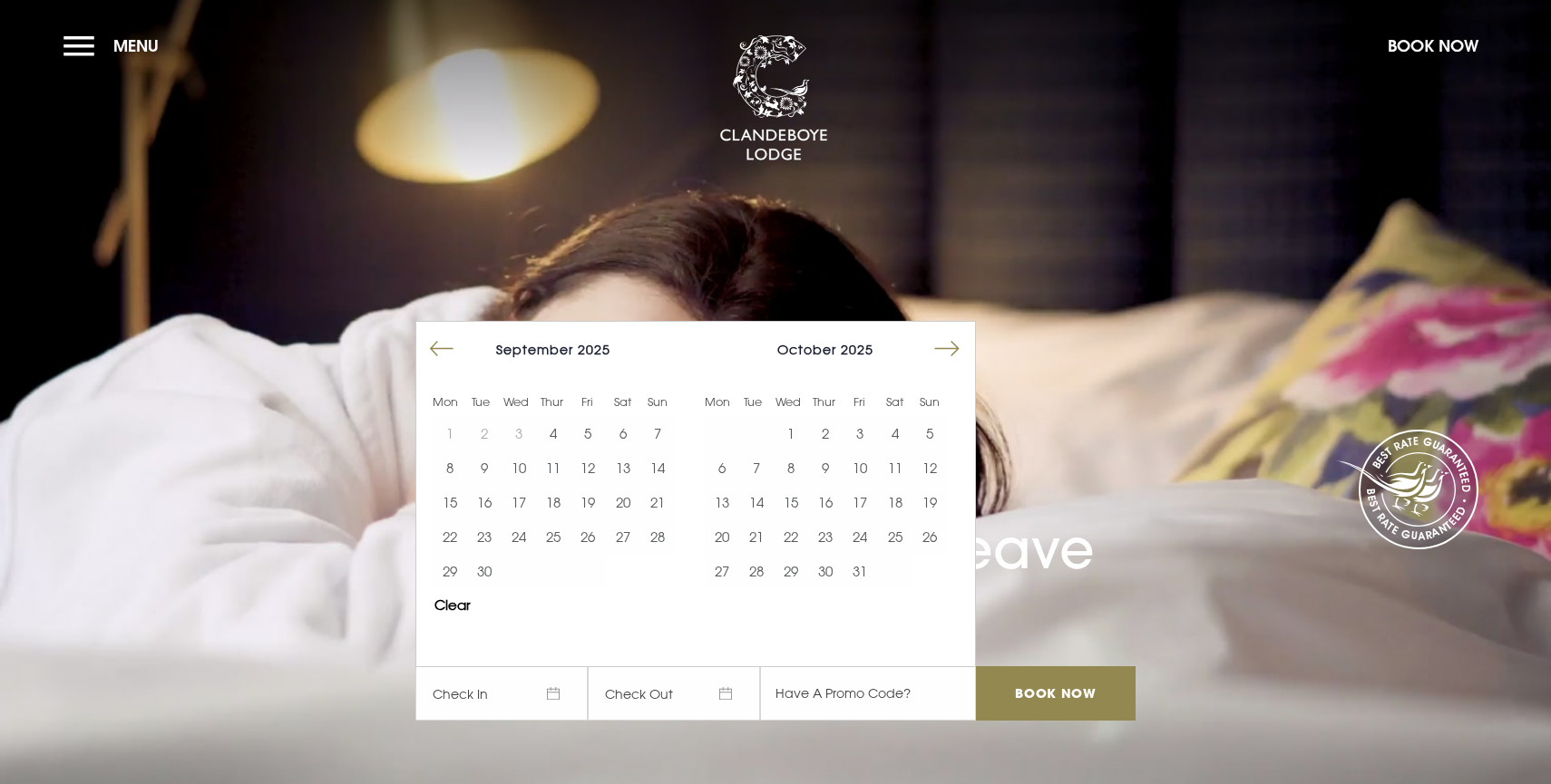
click at [964, 341] on div at bounding box center [957, 354] width 36 height 42
click at [953, 346] on button "Move forward to switch to the next month." at bounding box center [946, 350] width 34 height 34
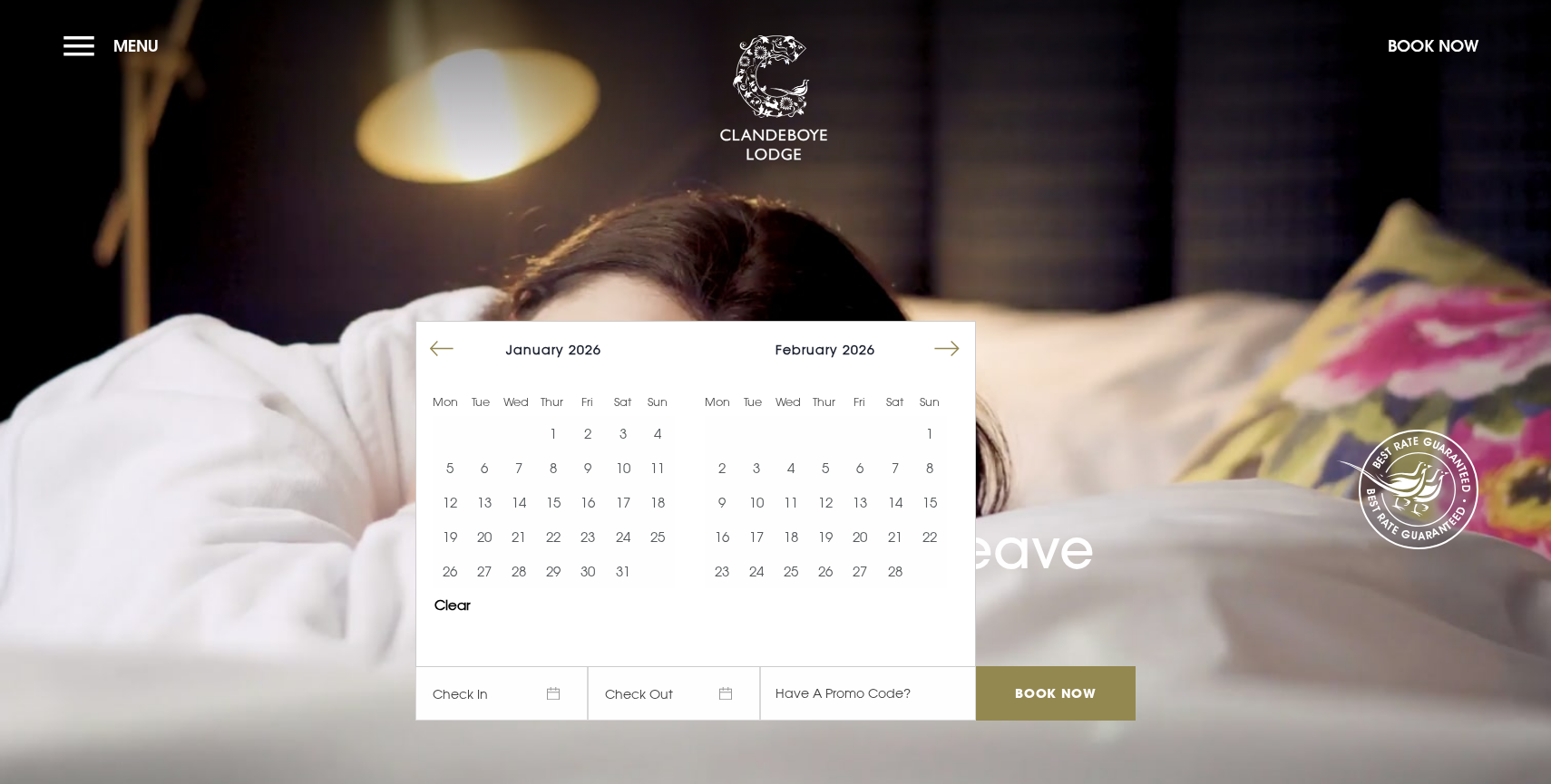
click at [953, 346] on button "Move forward to switch to the next month." at bounding box center [946, 350] width 34 height 34
click at [589, 537] on button "22" at bounding box center [587, 537] width 34 height 34
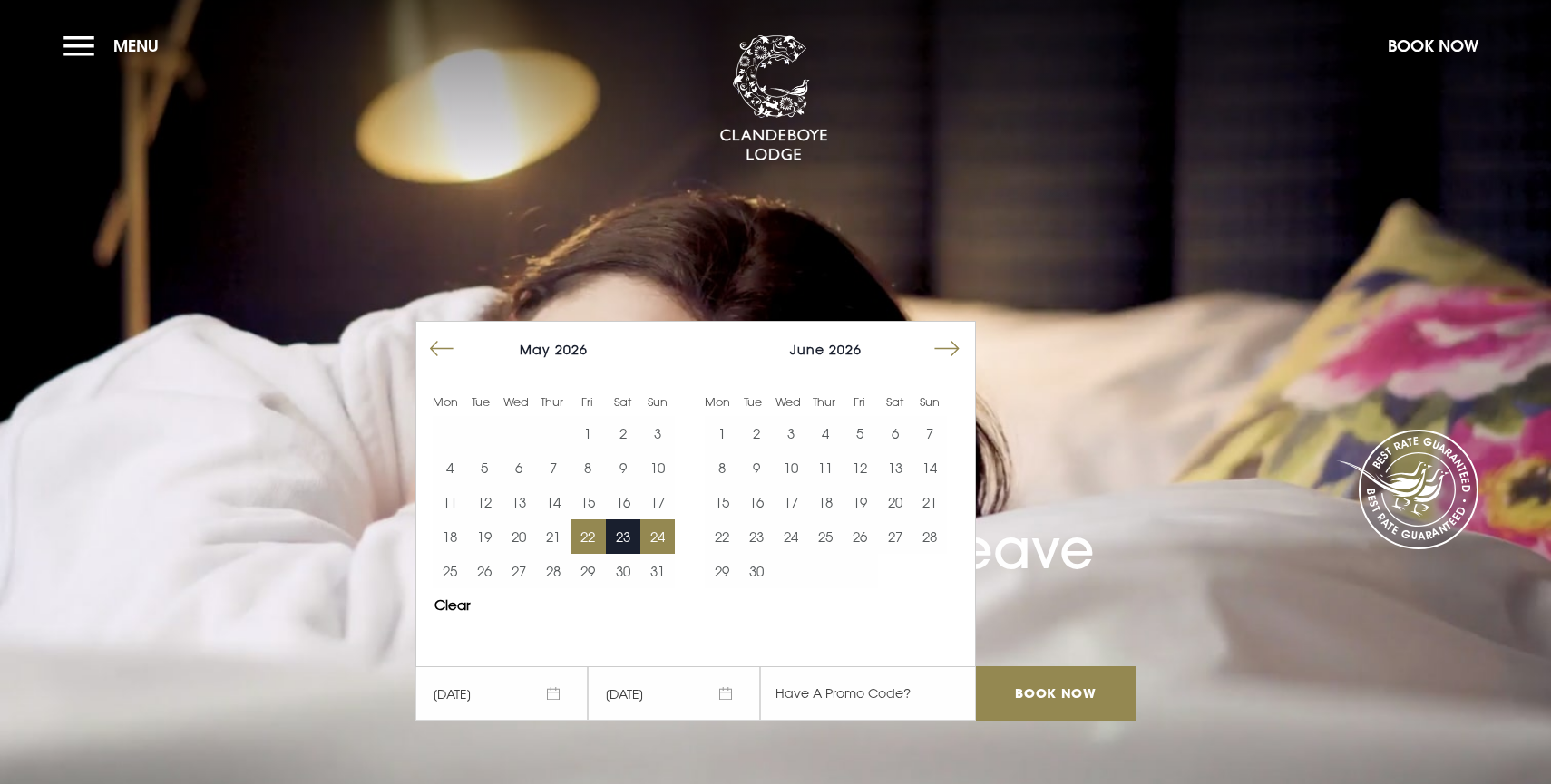
click at [651, 536] on button "24" at bounding box center [657, 537] width 34 height 34
click at [1051, 687] on input "Book Now" at bounding box center [1055, 693] width 159 height 54
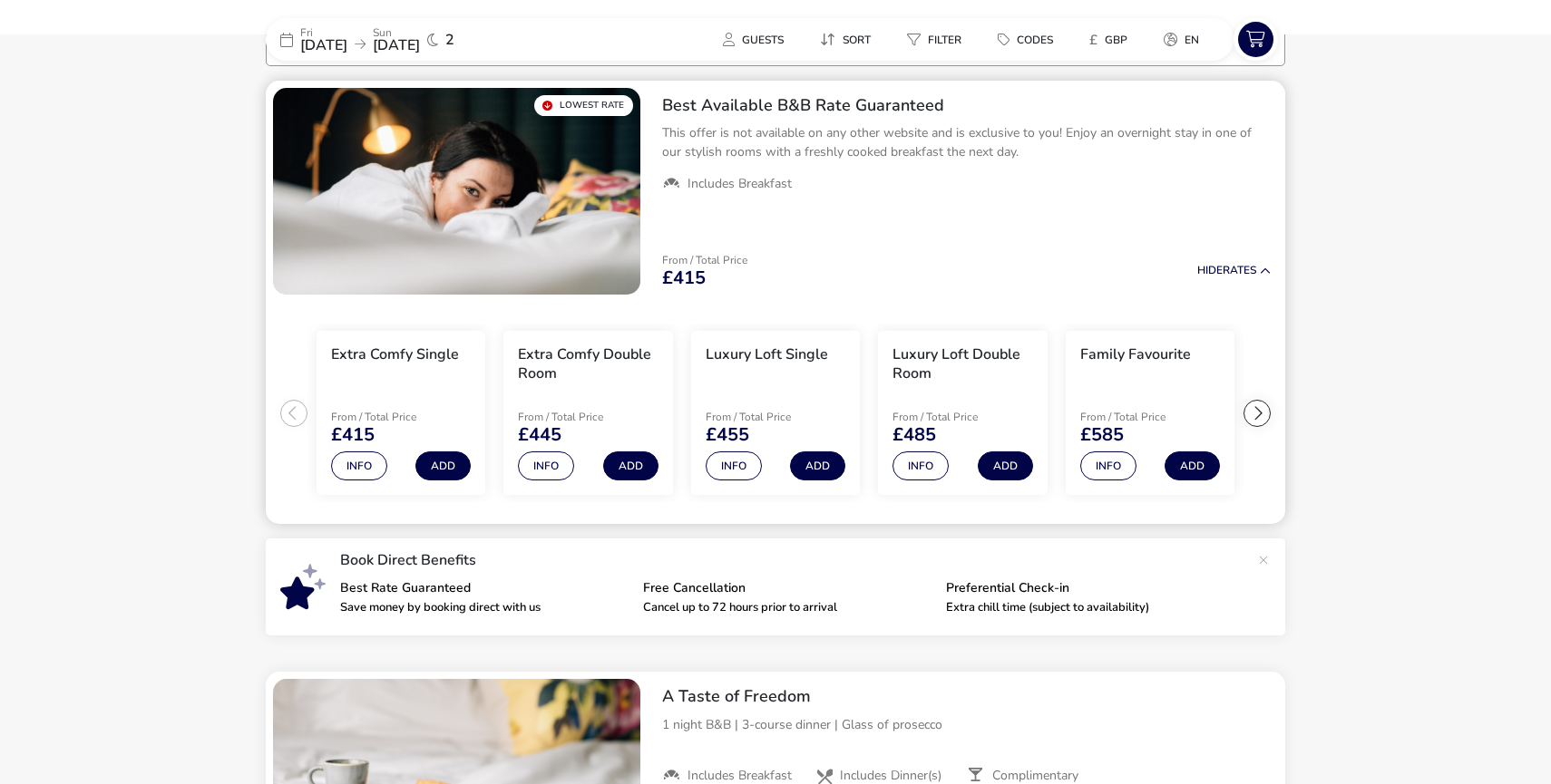
scroll to position [154, 0]
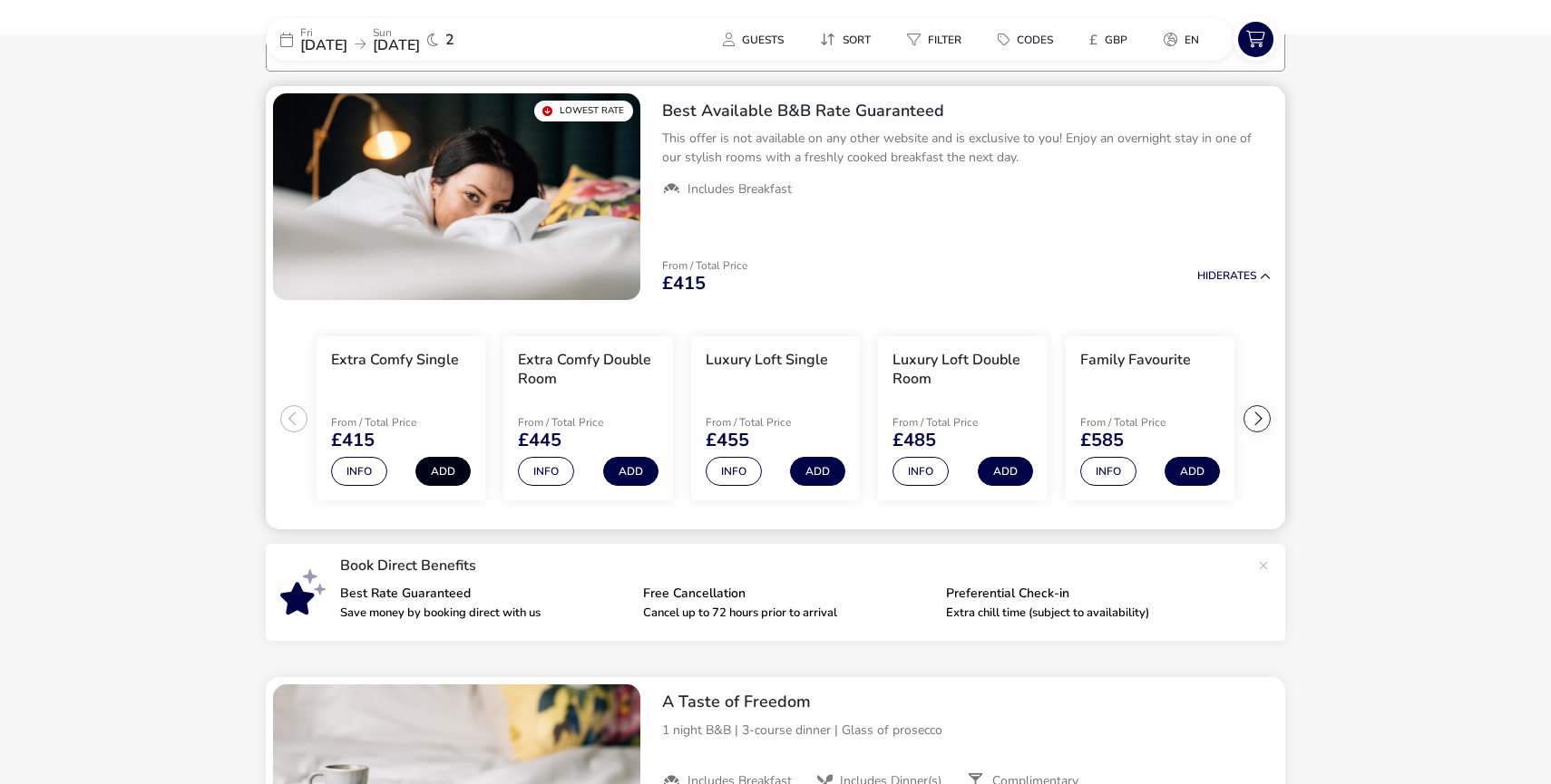
click at [445, 474] on button "Add" at bounding box center [443, 472] width 55 height 29
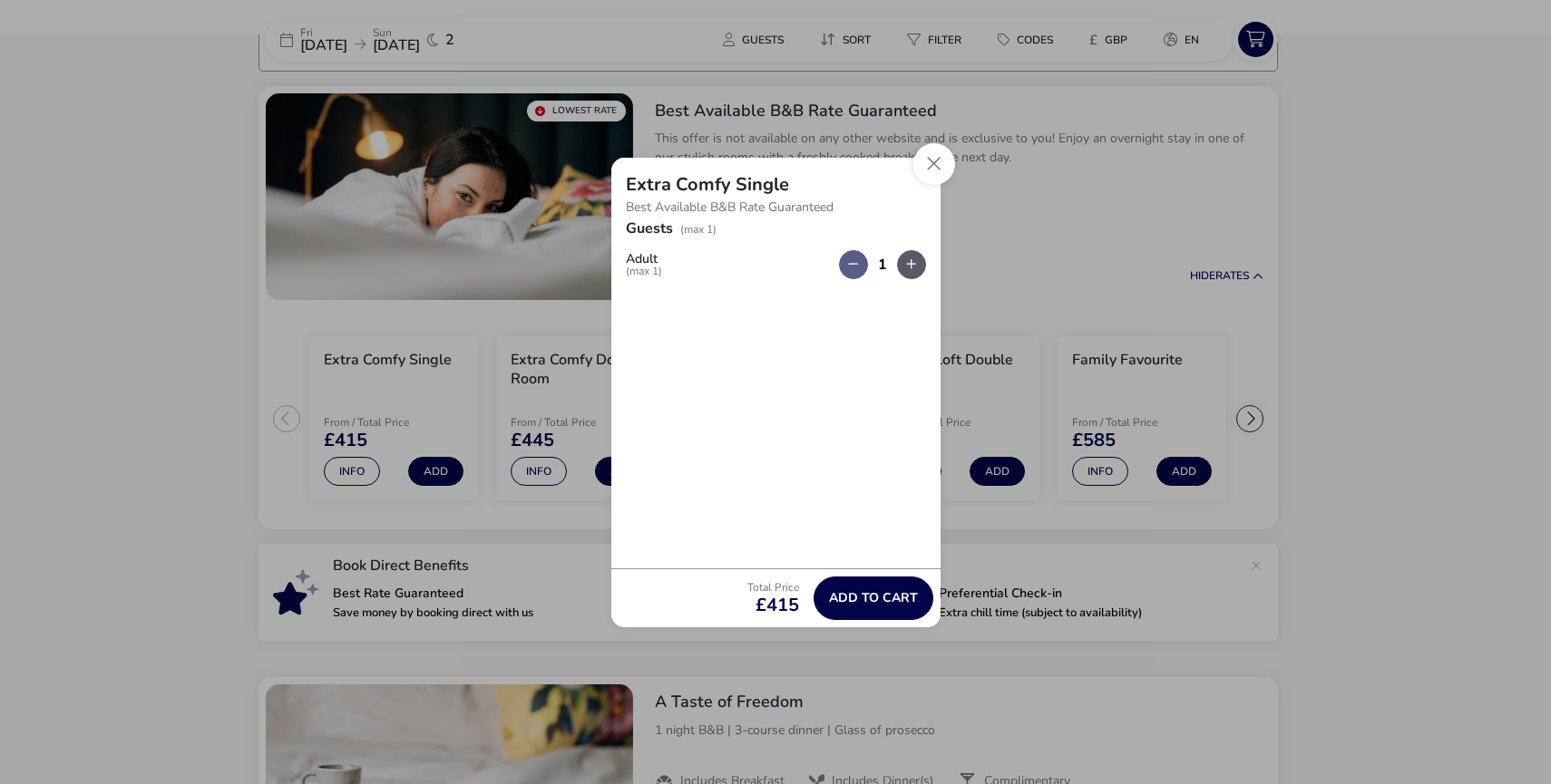
click at [910, 261] on button "button" at bounding box center [911, 265] width 29 height 29
click at [911, 264] on button "button" at bounding box center [911, 265] width 29 height 29
click at [935, 162] on button "Close" at bounding box center [934, 164] width 42 height 42
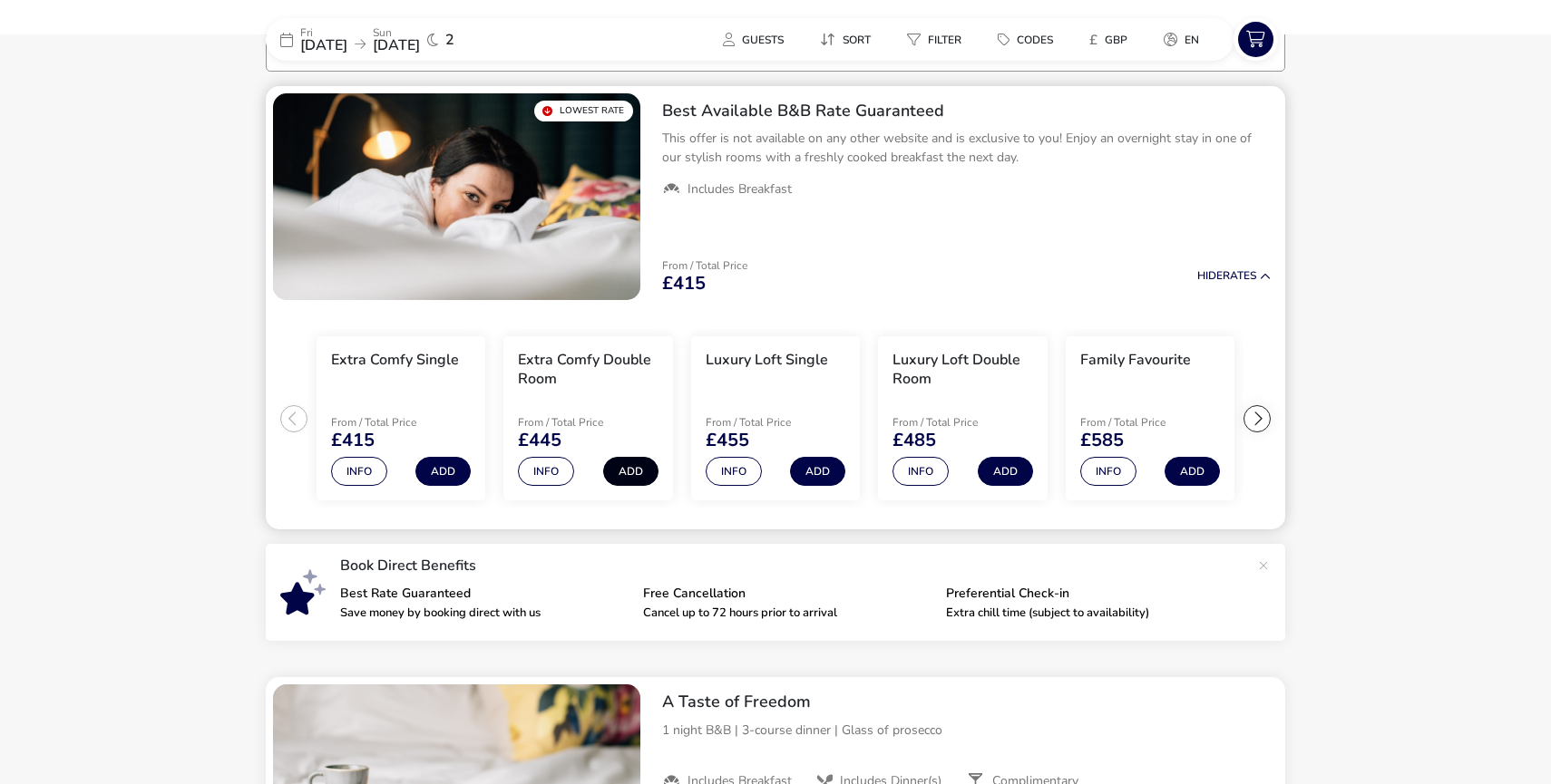
click at [639, 469] on button "Add" at bounding box center [630, 472] width 55 height 29
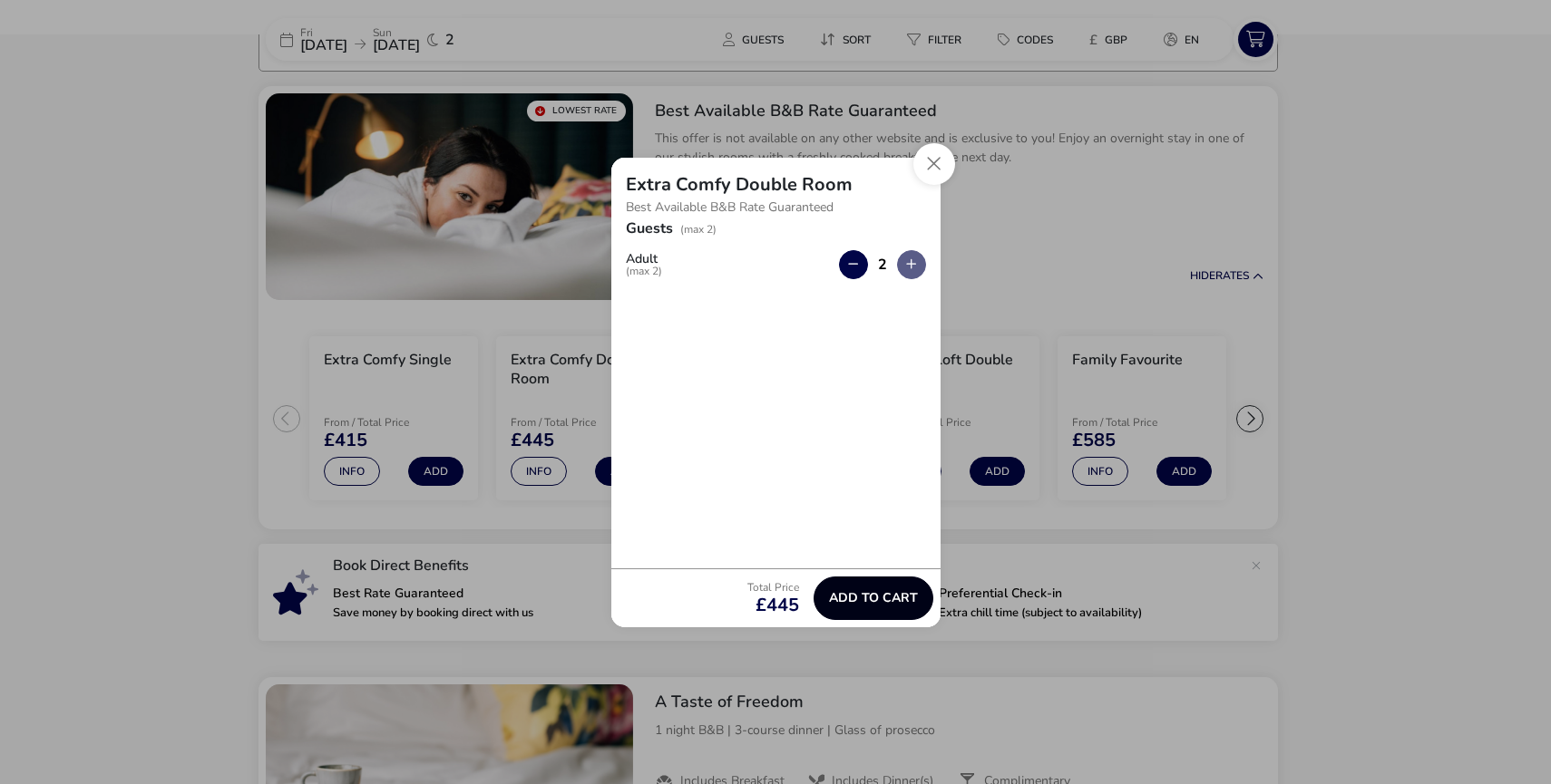
click at [884, 607] on button "Add to cart" at bounding box center [873, 599] width 119 height 44
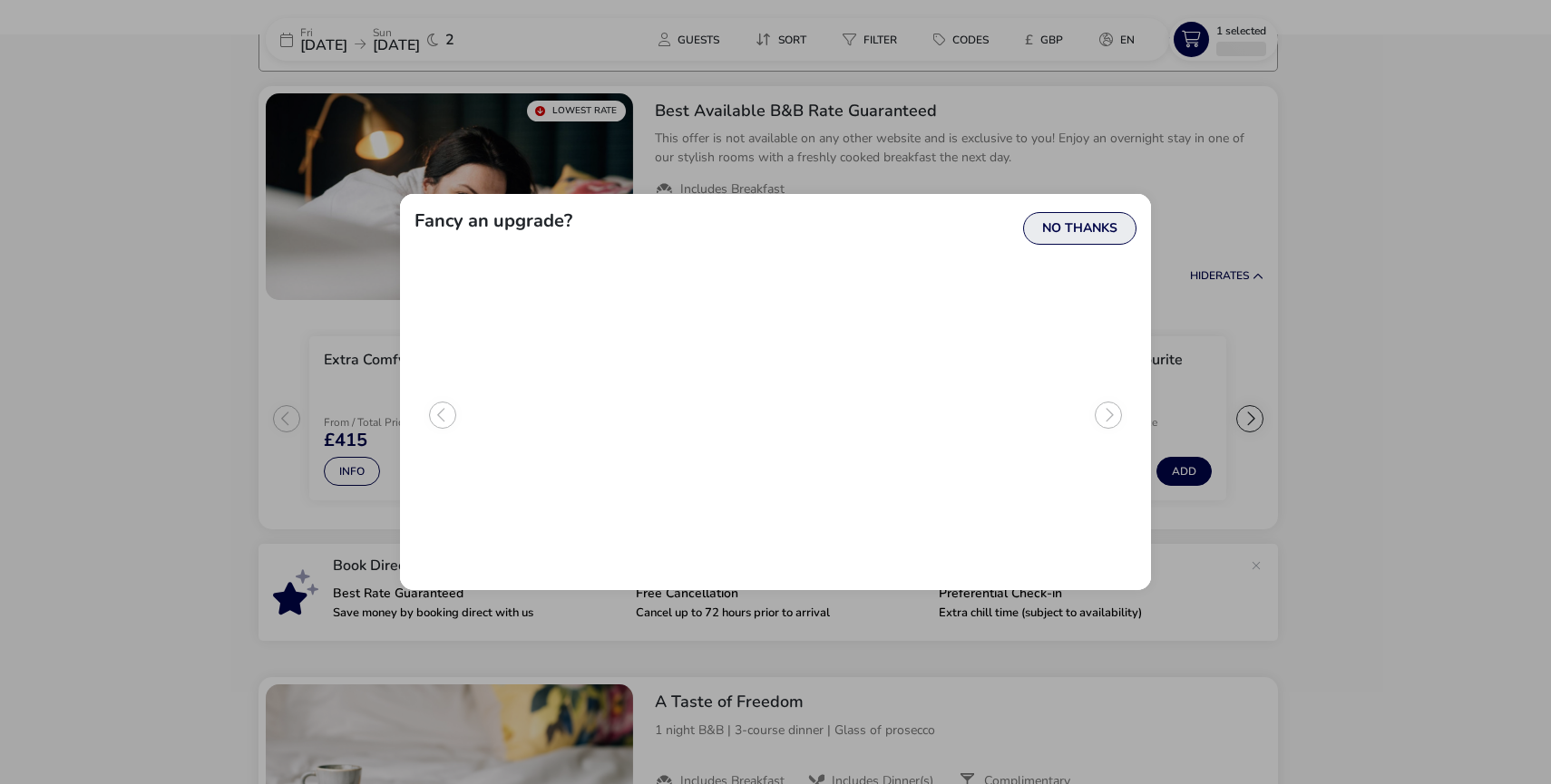
click at [1083, 232] on button "No Thanks" at bounding box center [1079, 228] width 114 height 32
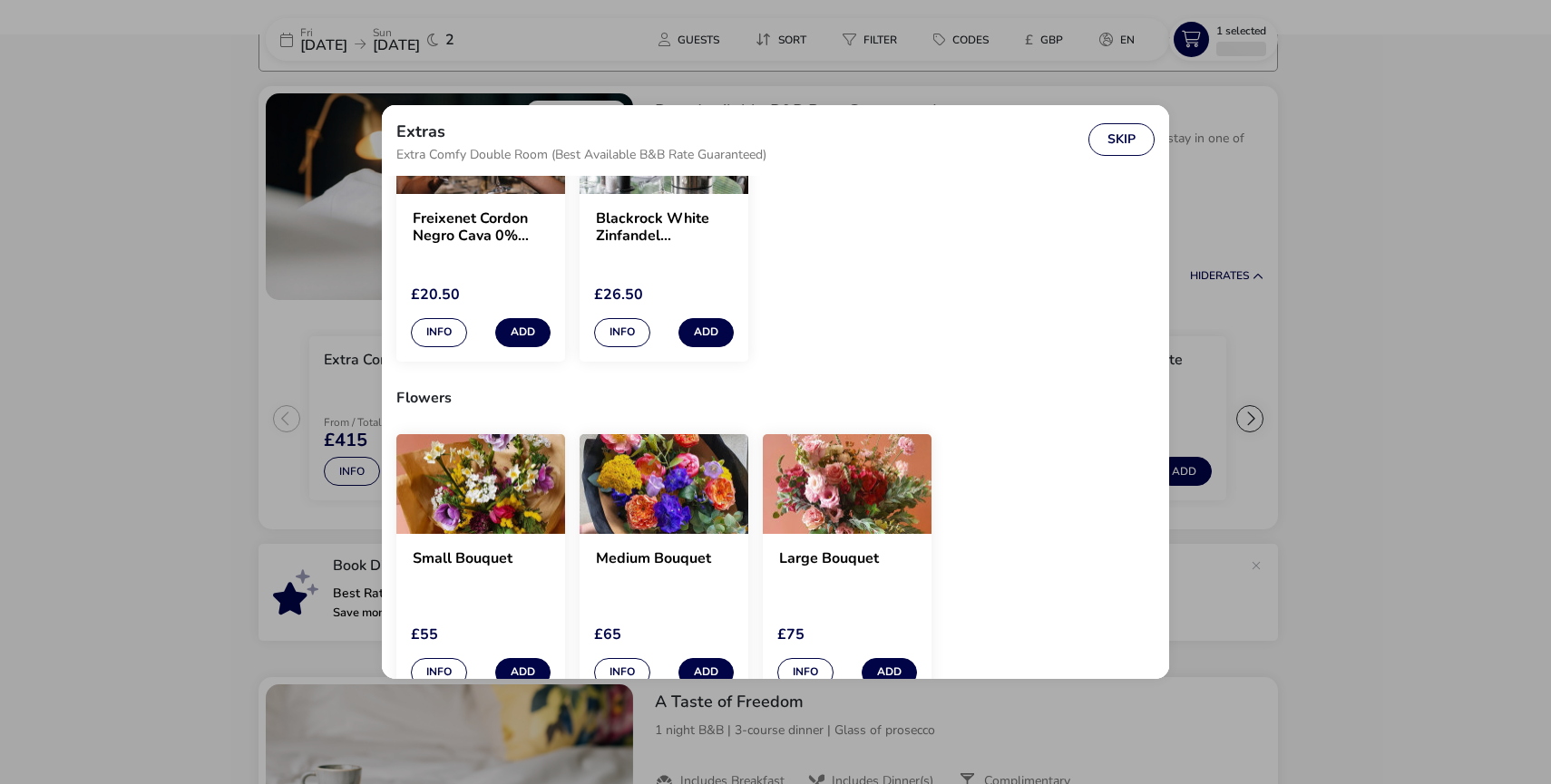
scroll to position [791, 0]
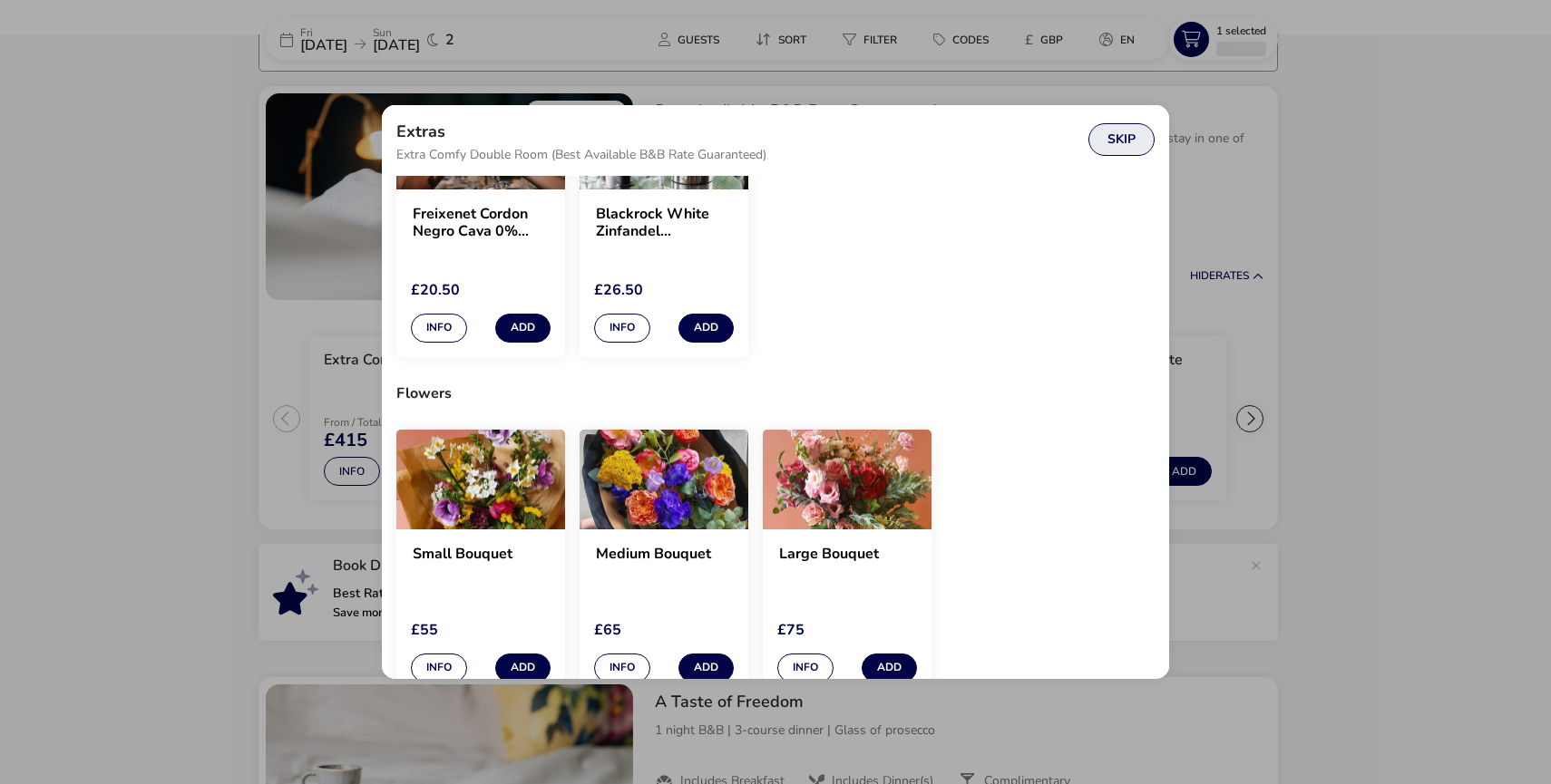
click at [1128, 141] on button "Skip" at bounding box center [1121, 139] width 66 height 32
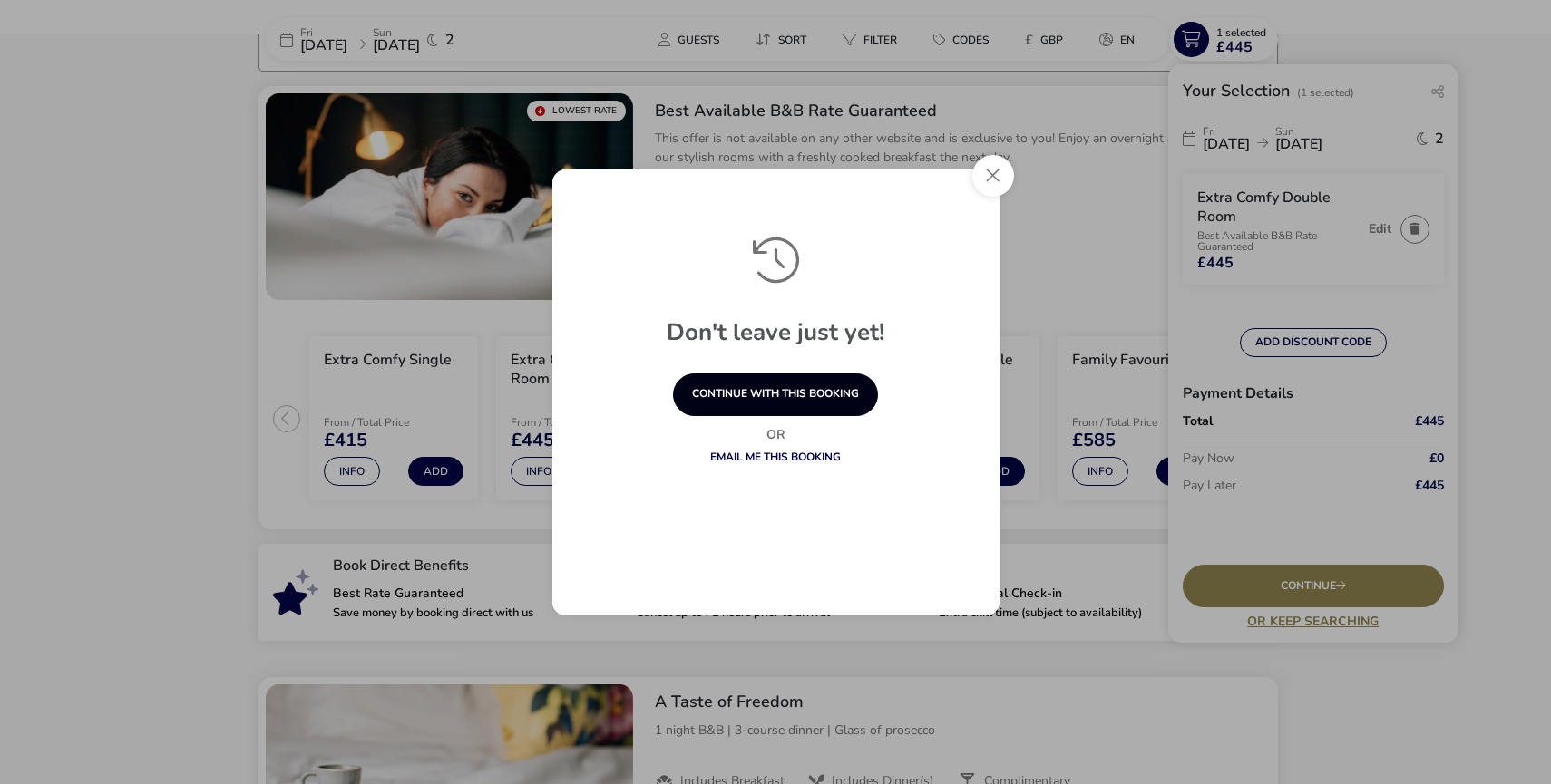
click at [833, 390] on button "continue with this booking" at bounding box center [776, 394] width 205 height 43
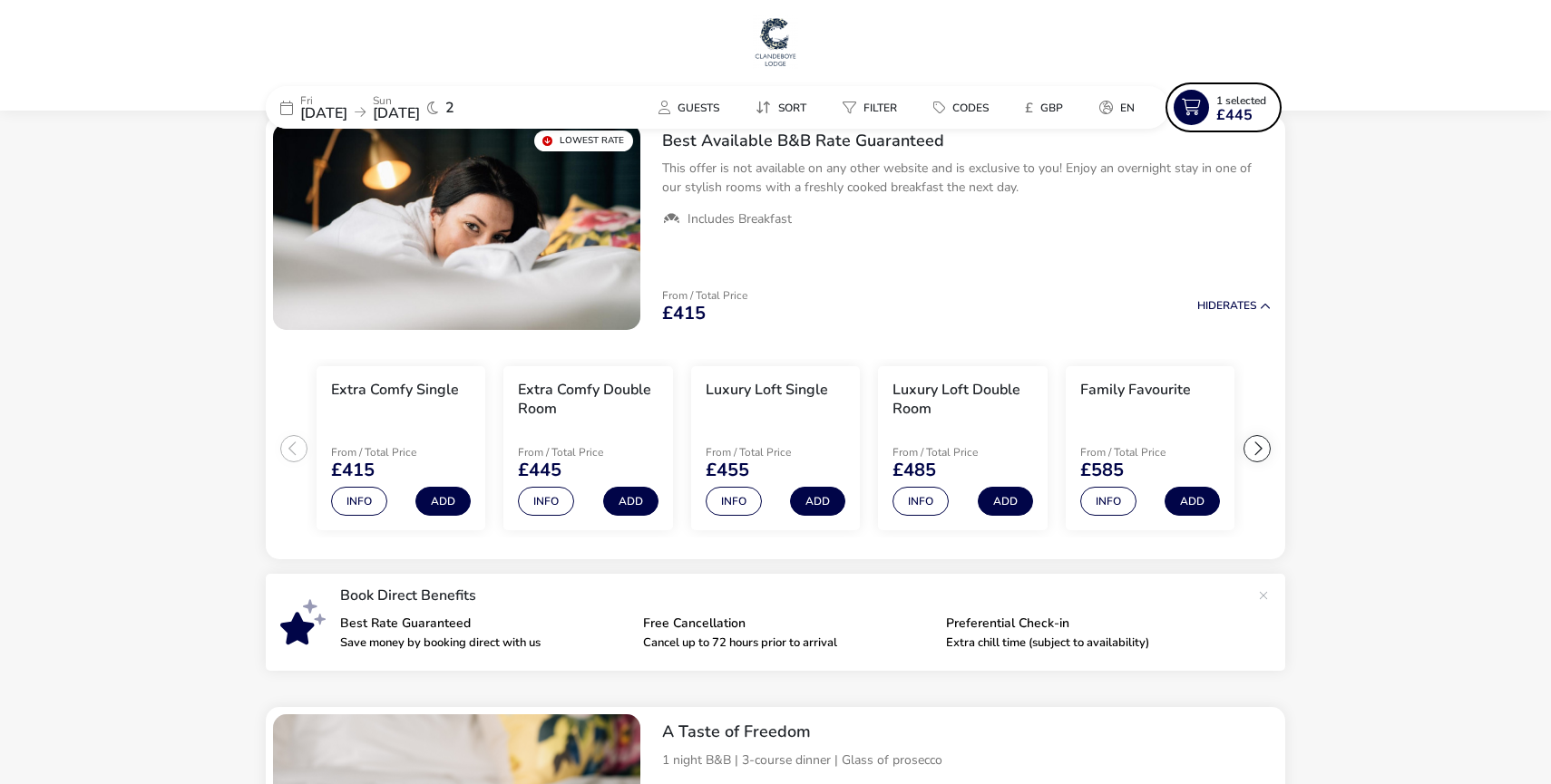
scroll to position [0, 0]
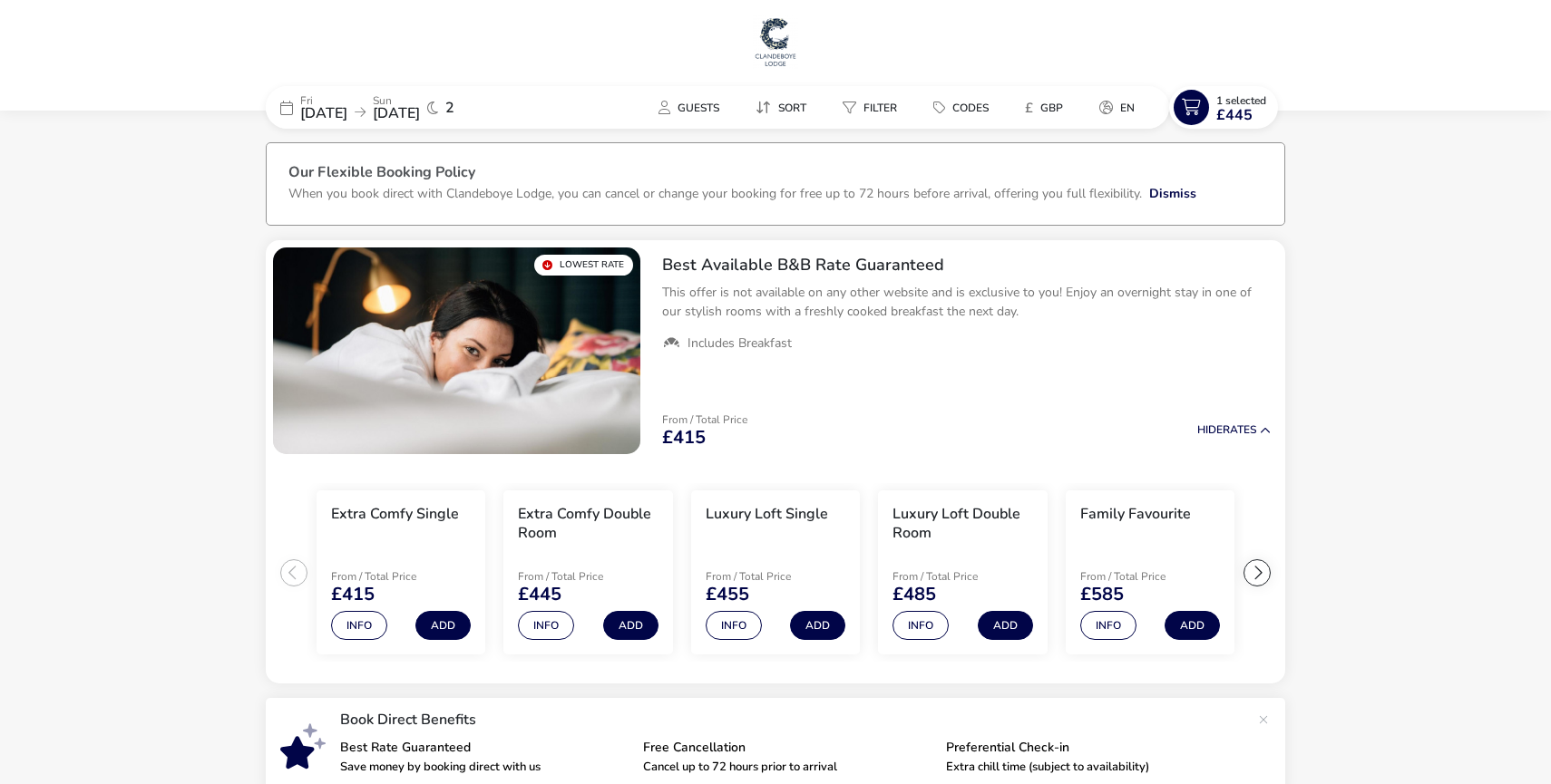
click at [769, 41] on img at bounding box center [775, 41] width 45 height 54
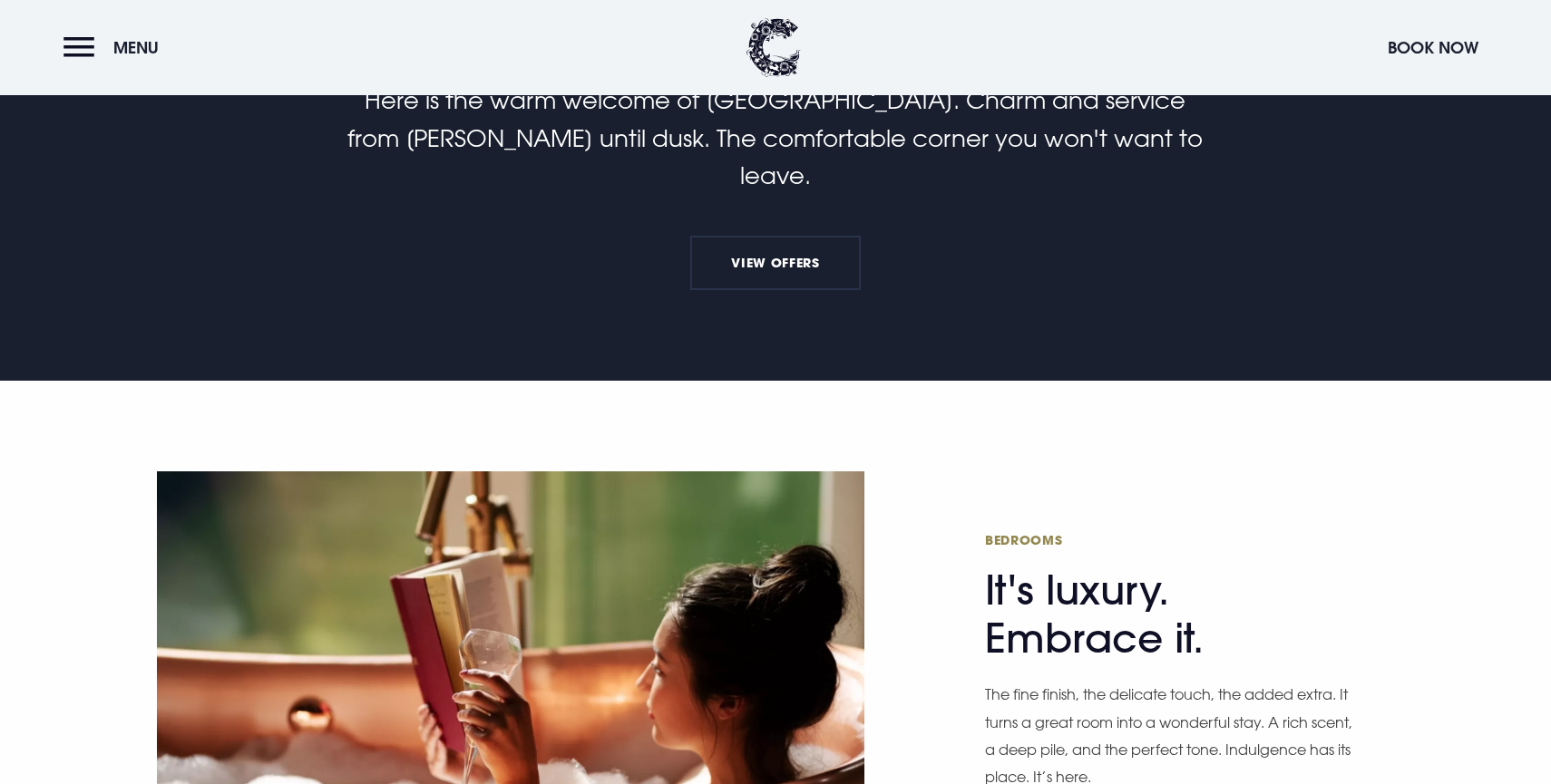
scroll to position [762, 0]
